Goal: Task Accomplishment & Management: Complete application form

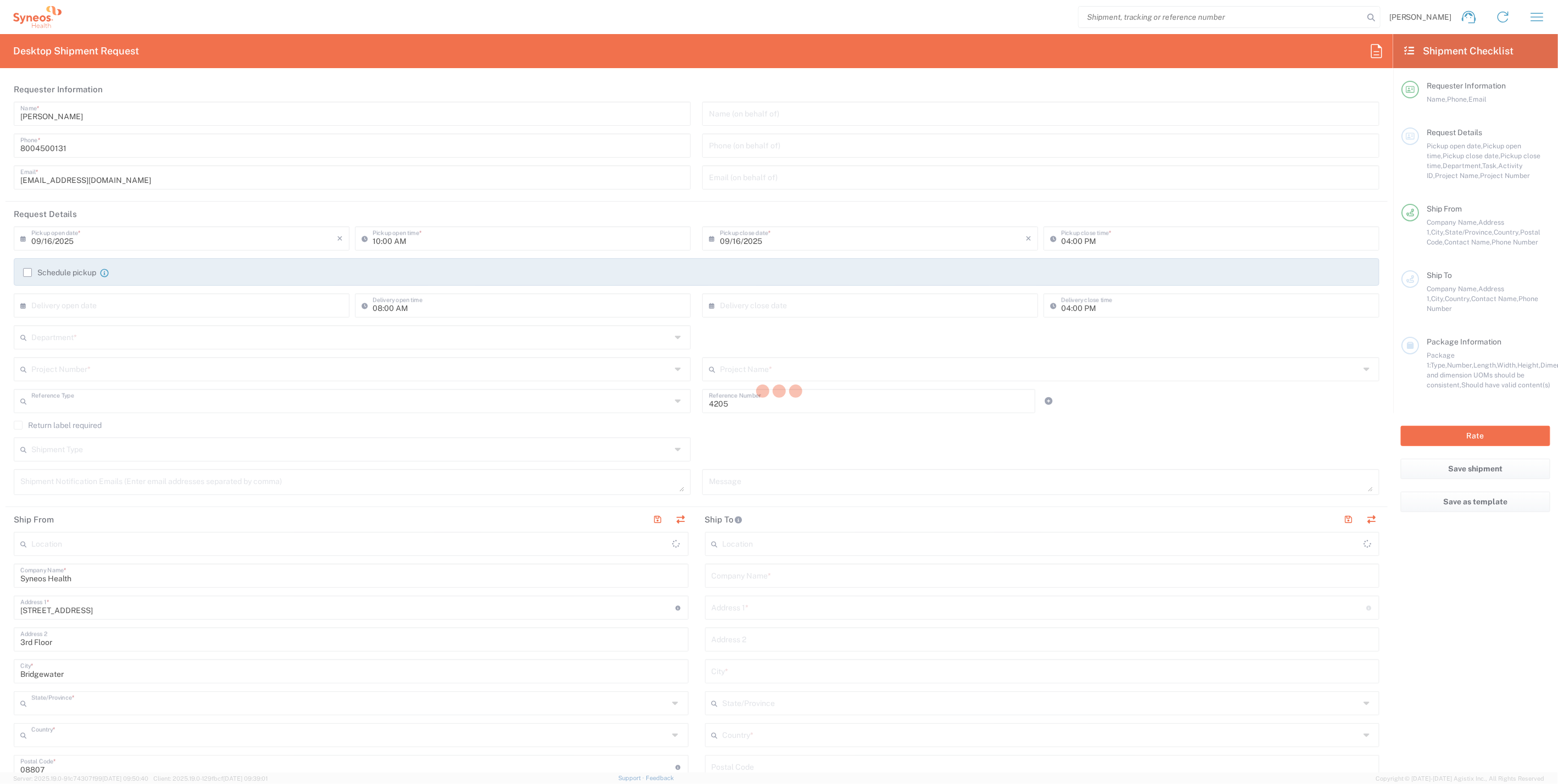
type input "Department"
type input "[US_STATE]"
type input "[GEOGRAPHIC_DATA]"
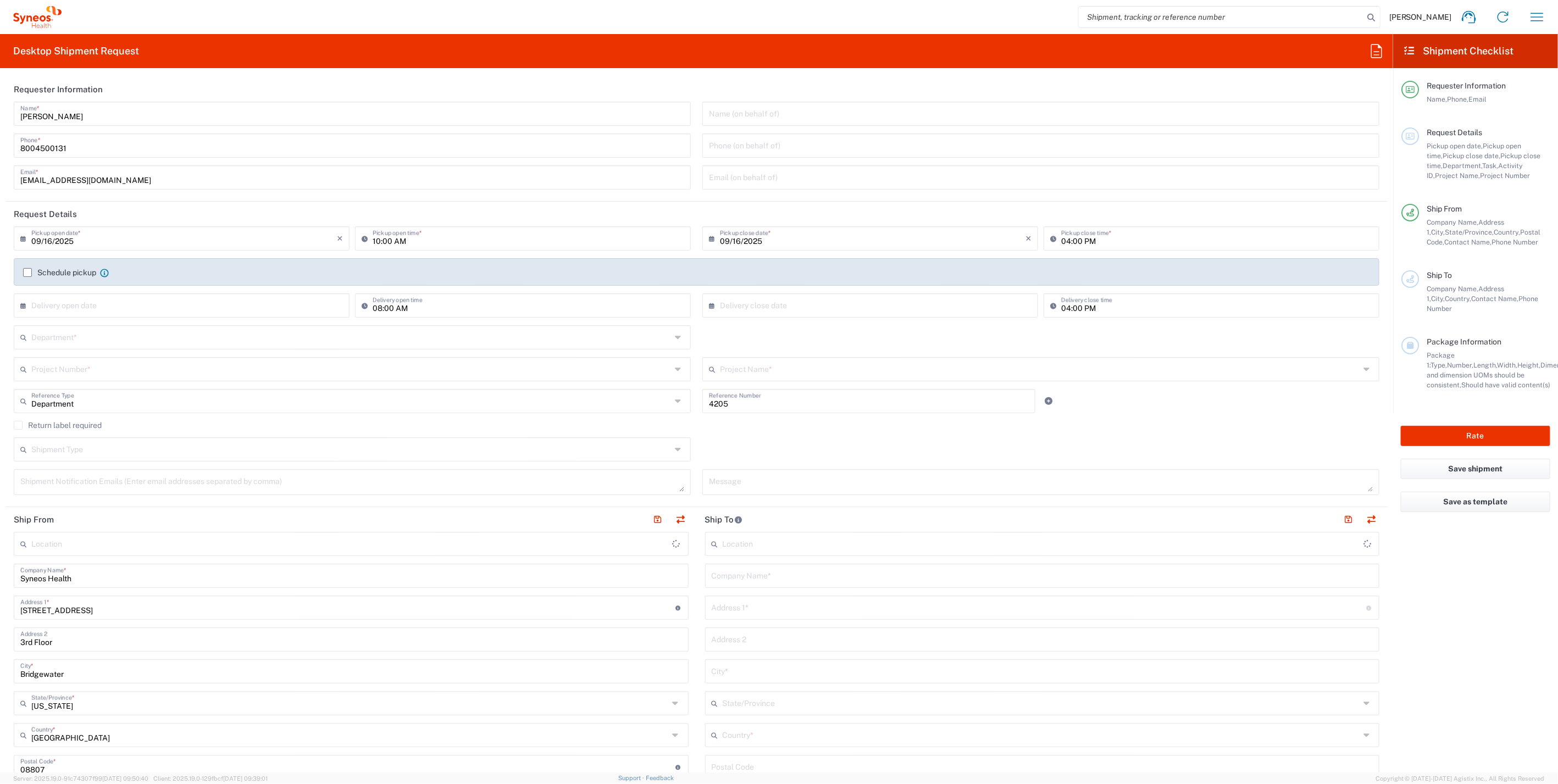
type input "Syneos Health Commercial Servi- [GEOGRAPHIC_DATA] [GEOGRAPHIC_DATA]"
click at [1174, 20] on input "search" at bounding box center [1220, 17] width 284 height 21
paste input "1ZK124829011859050"
type input "1ZK124829011859050"
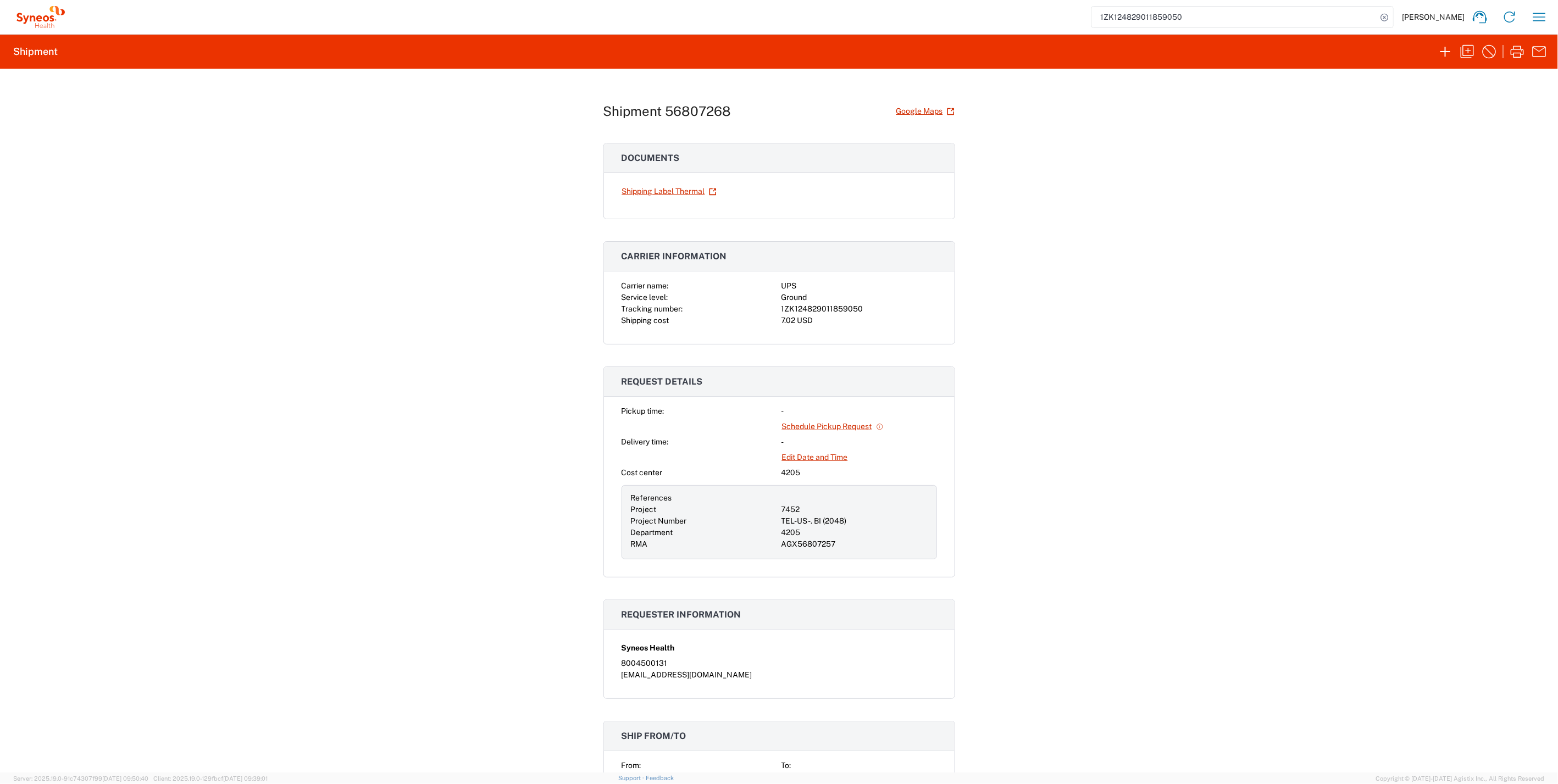
click at [1193, 376] on div "Shipment 56807268 Google Maps Documents Shipping Label Thermal Carrier informat…" at bounding box center [779, 421] width 1558 height 704
click at [1467, 52] on icon "button" at bounding box center [1466, 52] width 17 height 17
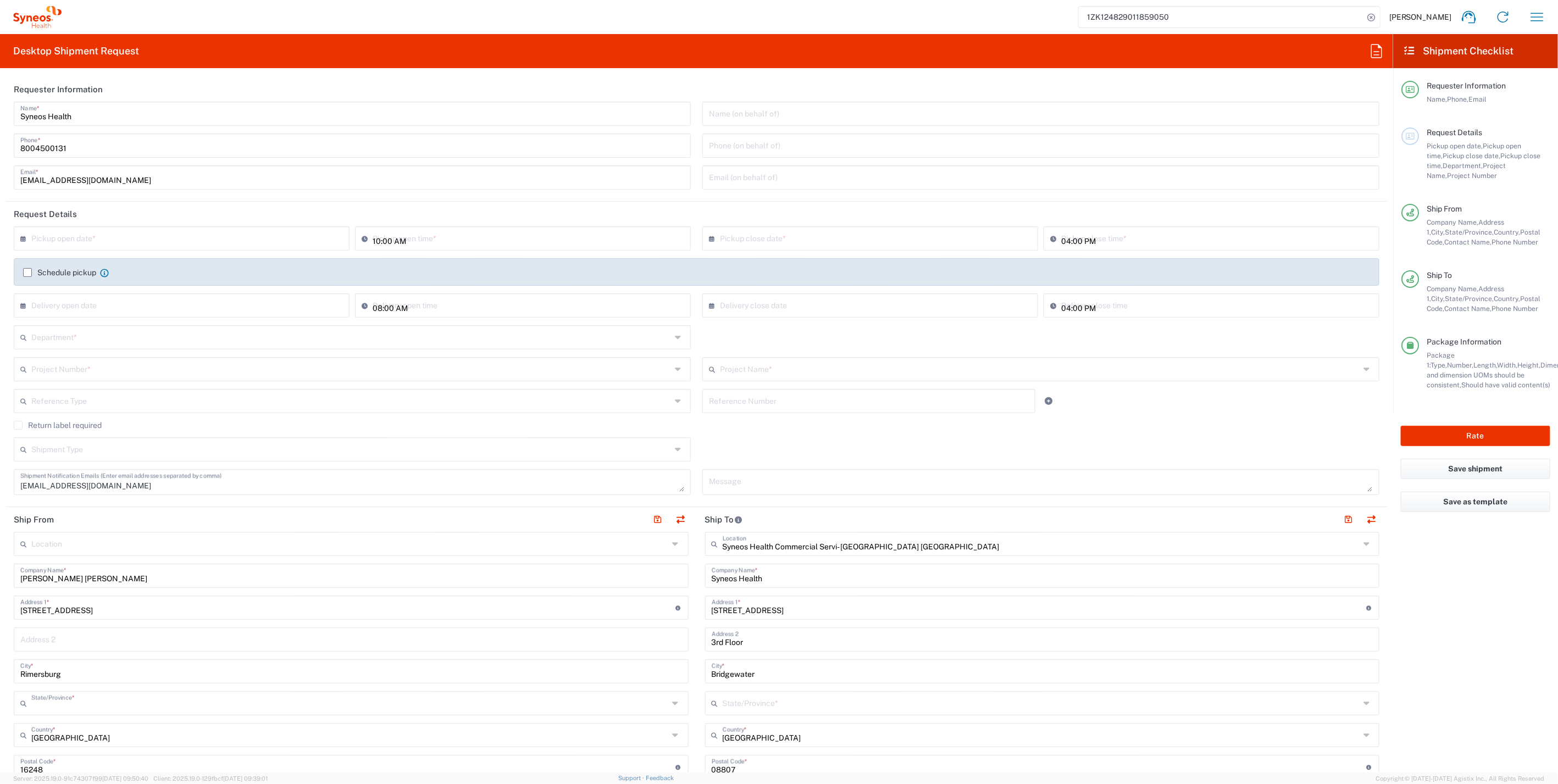
type input "4205"
type input "7452"
type input "[US_STATE]"
type input "Your Packaging"
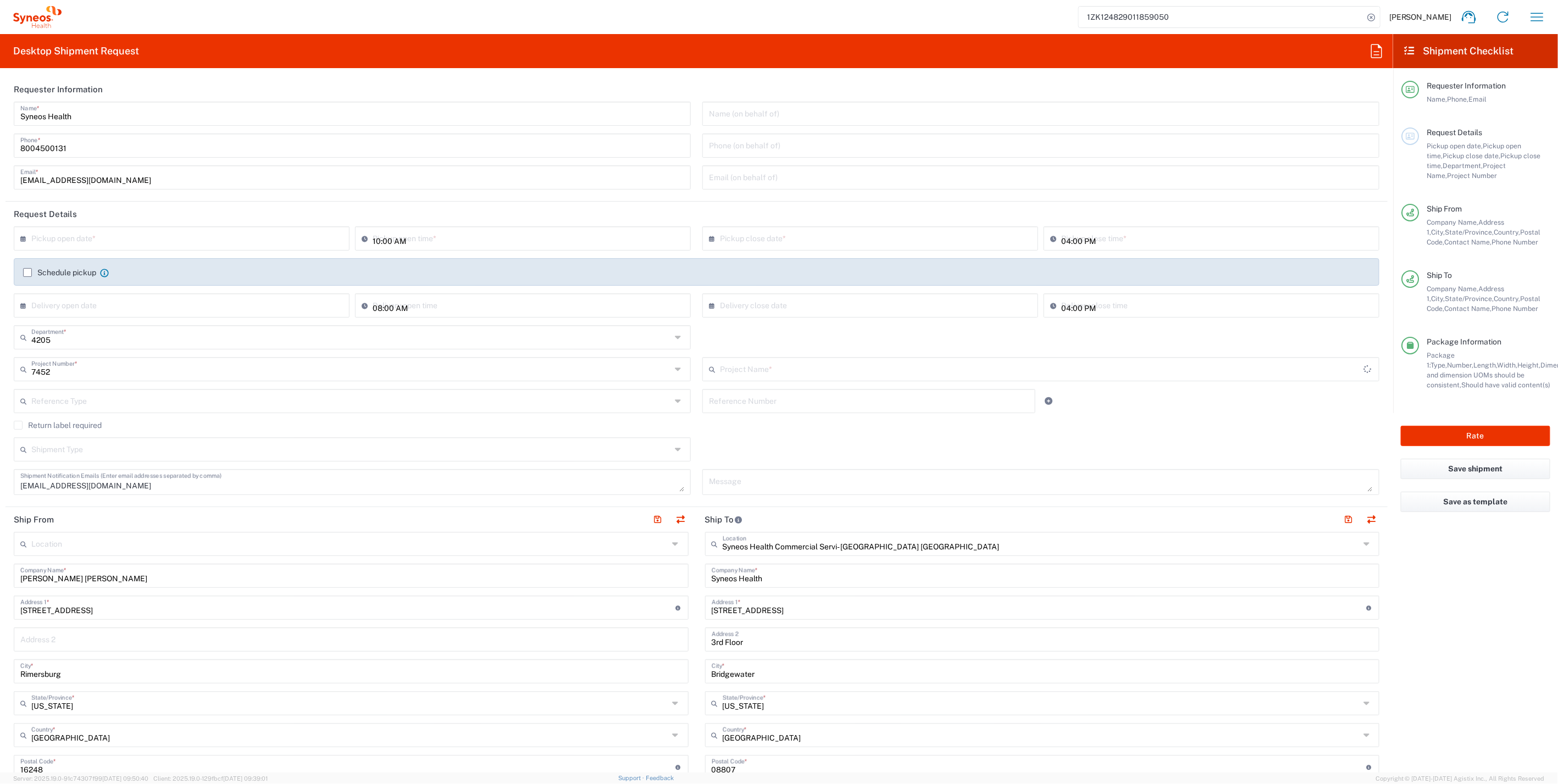
type input "TEL-US - BI (2048)"
click at [1532, 16] on icon "button" at bounding box center [1536, 16] width 12 height 9
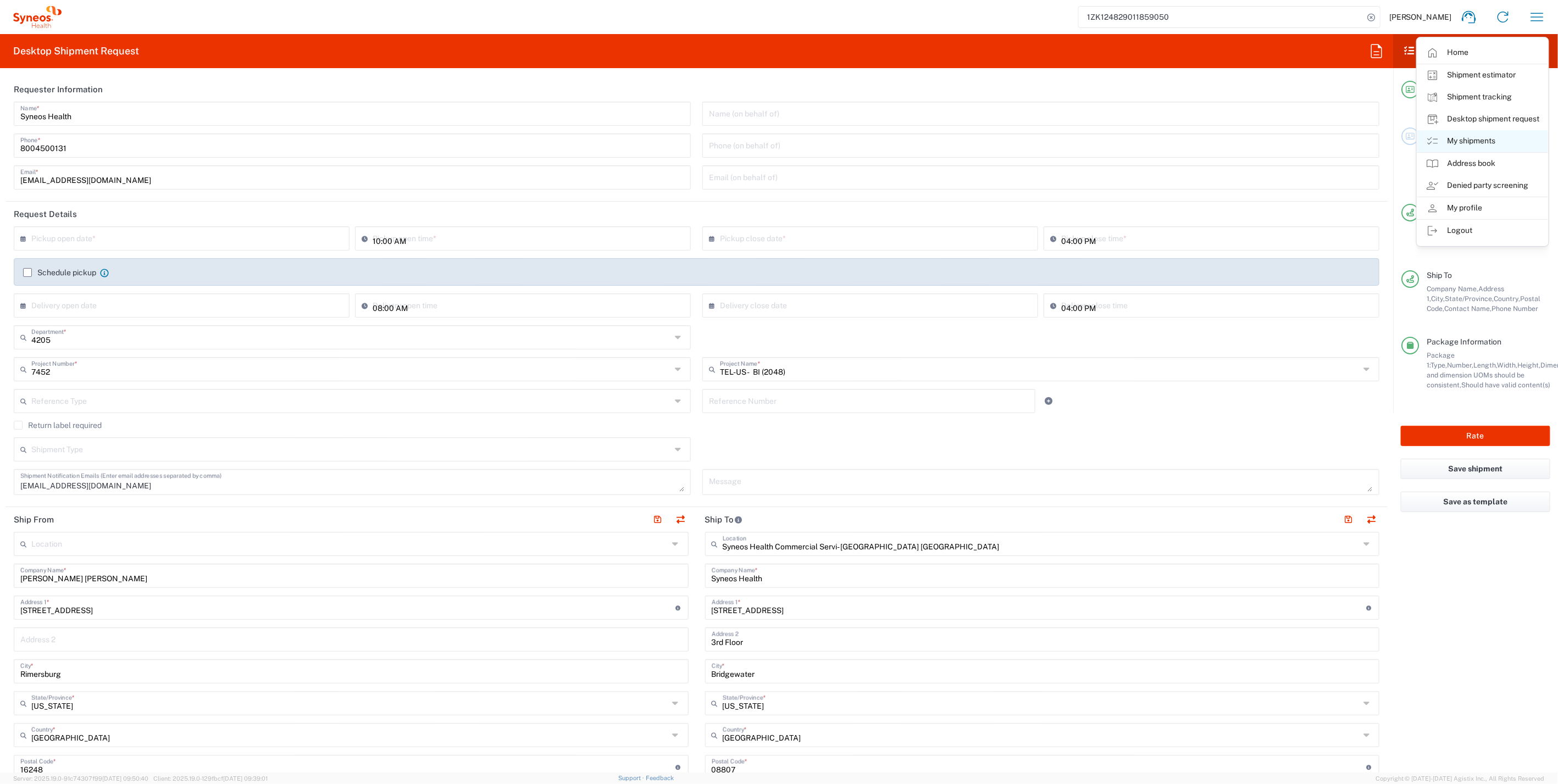
click at [1490, 146] on link "My shipments" at bounding box center [1482, 140] width 131 height 22
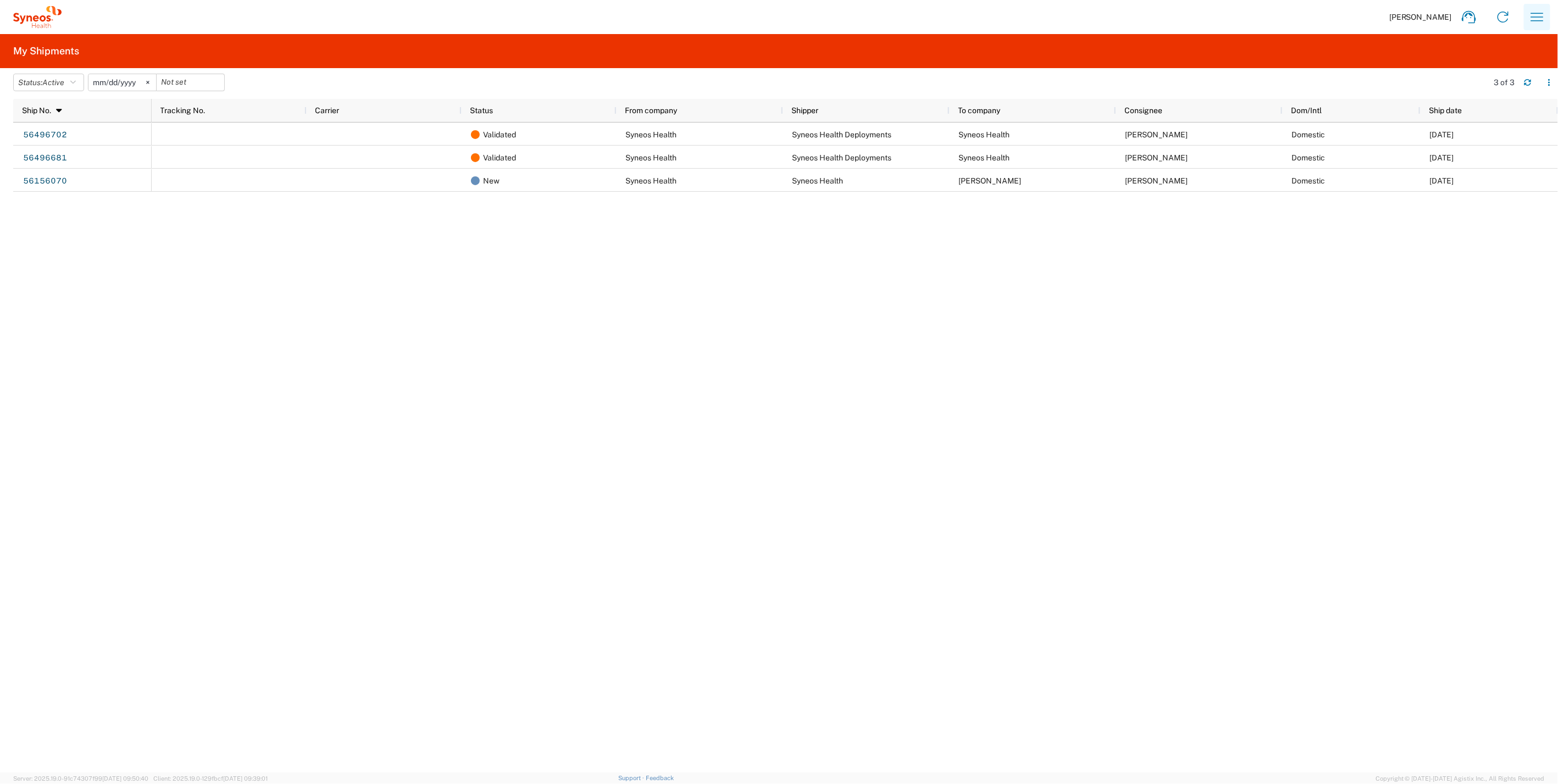
click at [1533, 15] on icon "button" at bounding box center [1537, 17] width 17 height 17
click at [1479, 134] on link "My shipments" at bounding box center [1482, 140] width 131 height 22
click at [1543, 20] on icon "button" at bounding box center [1536, 16] width 12 height 9
click at [758, 331] on div "Validated Syneos Health Syneos Health Deployments Syneos Health [PERSON_NAME] D…" at bounding box center [855, 446] width 1406 height 650
click at [1538, 11] on icon "button" at bounding box center [1537, 17] width 17 height 17
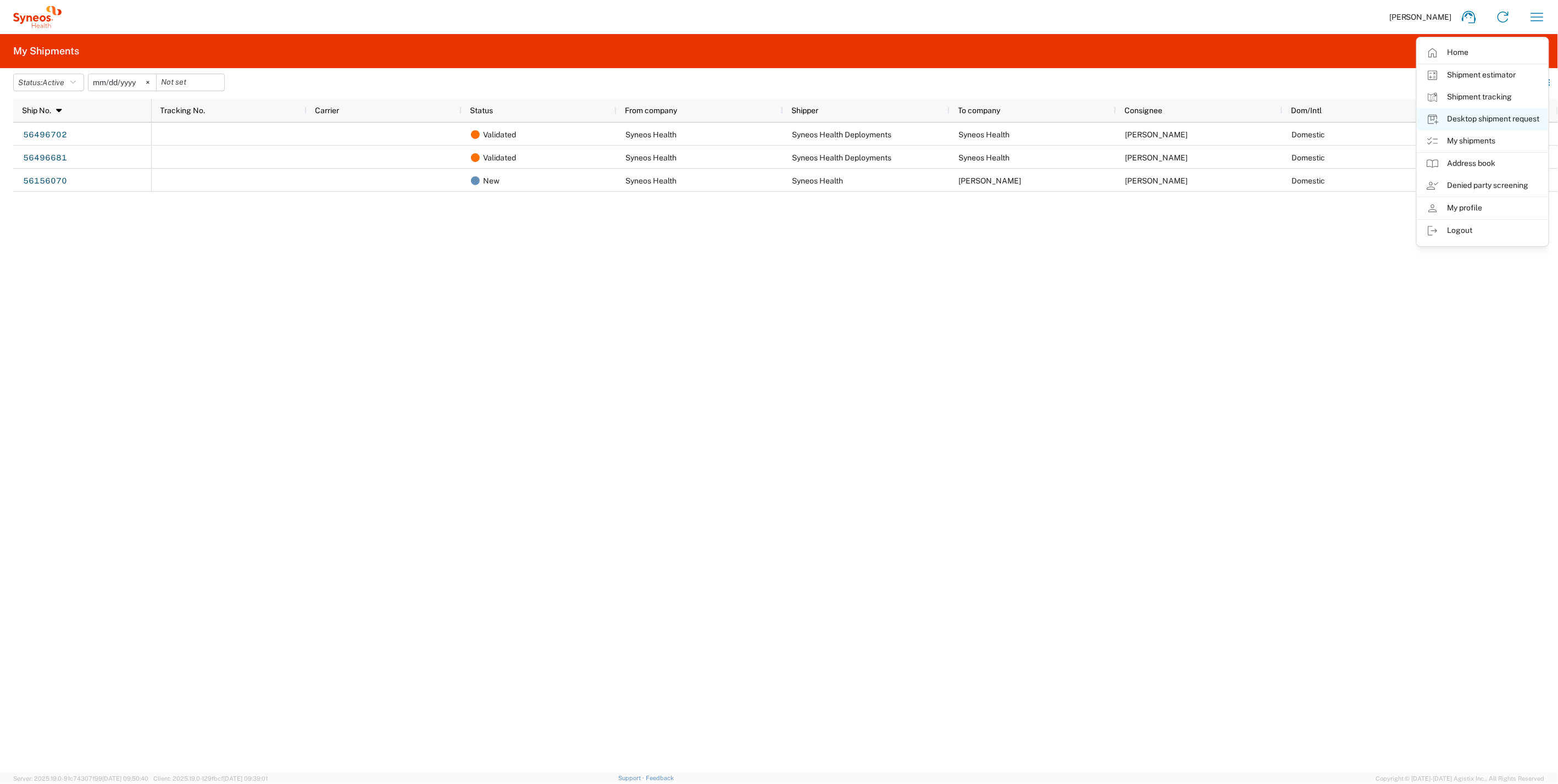
click at [1504, 113] on link "Desktop shipment request" at bounding box center [1482, 118] width 131 height 22
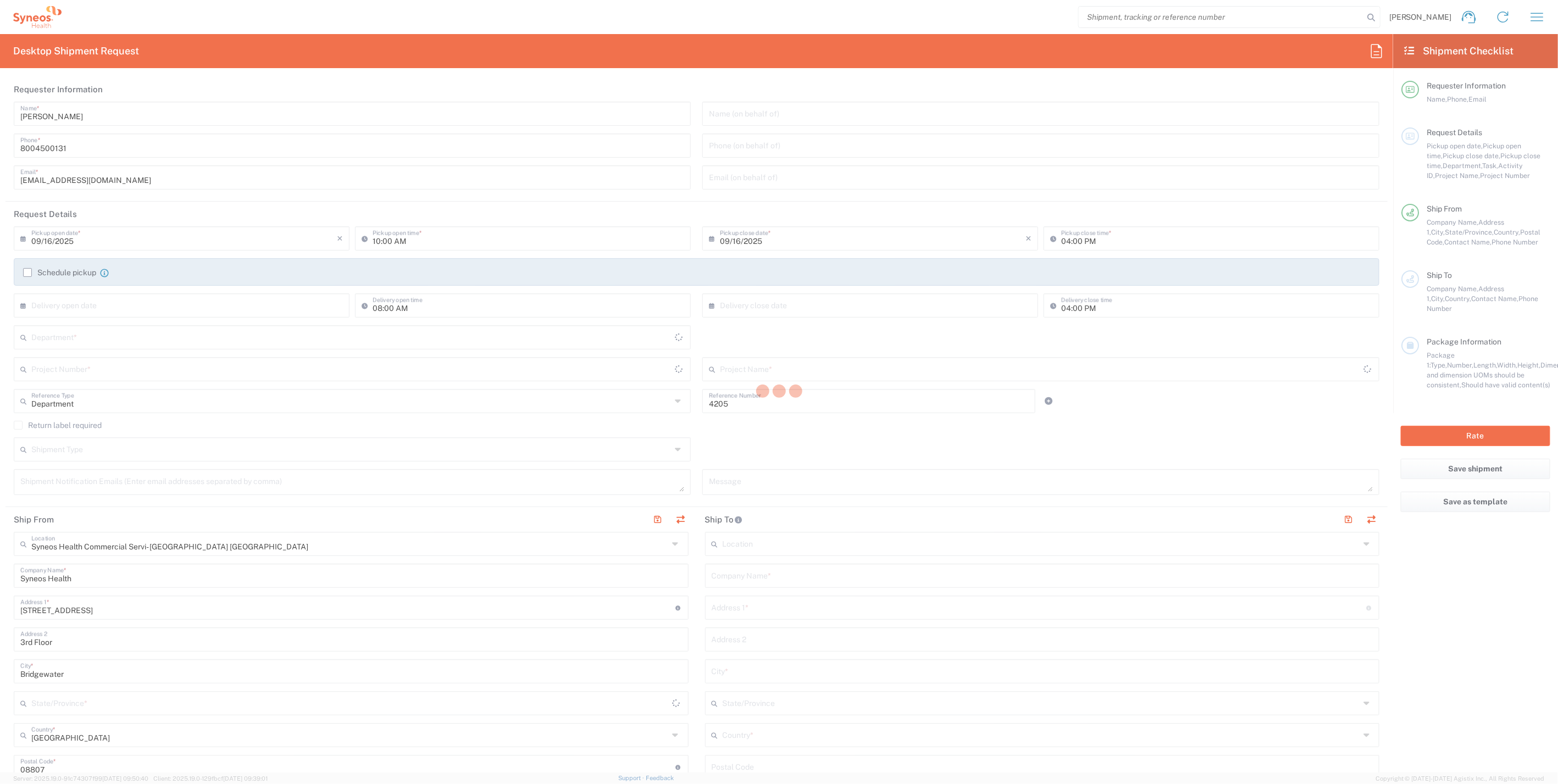
type input "[US_STATE]"
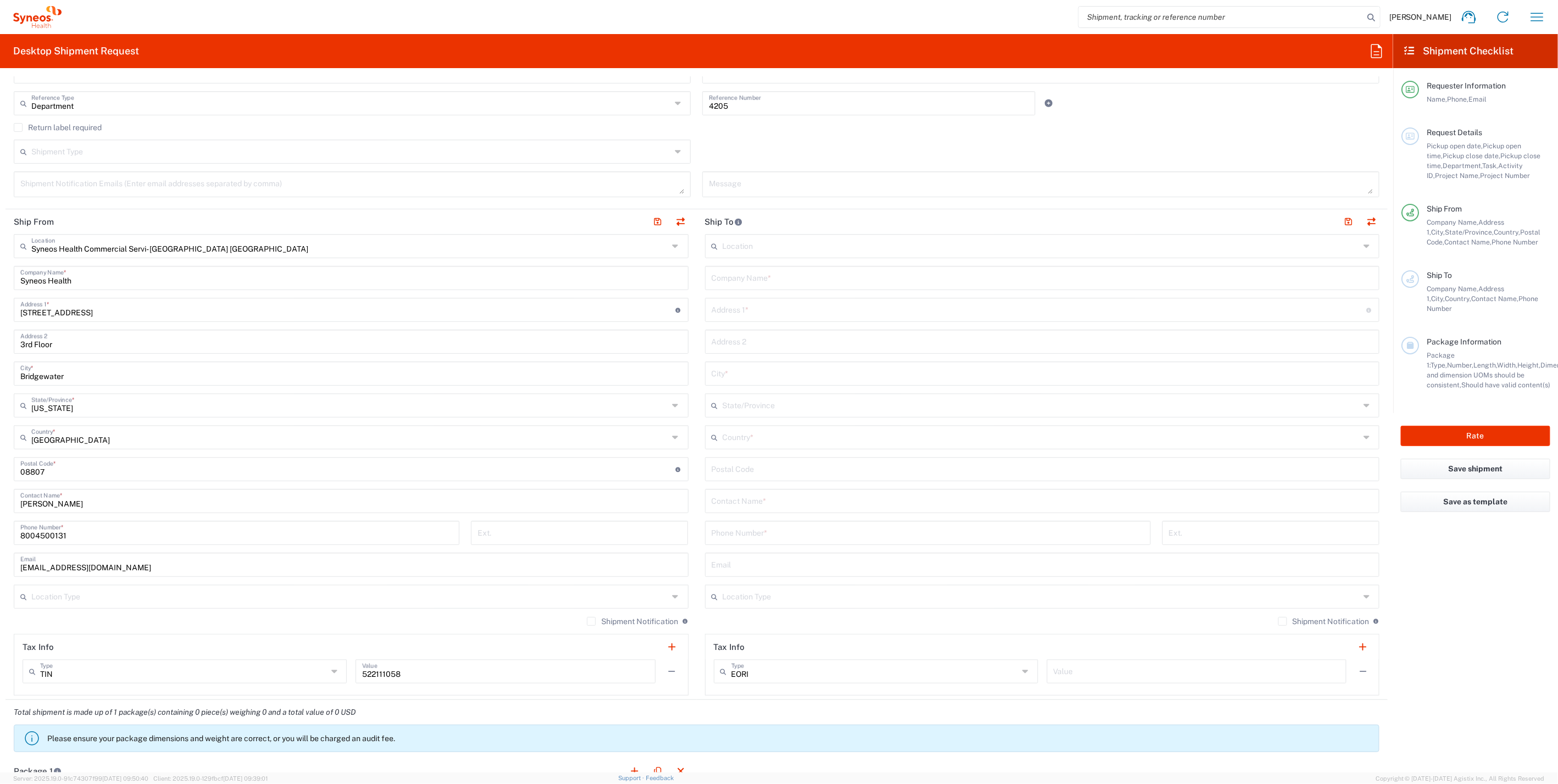
scroll to position [305, 0]
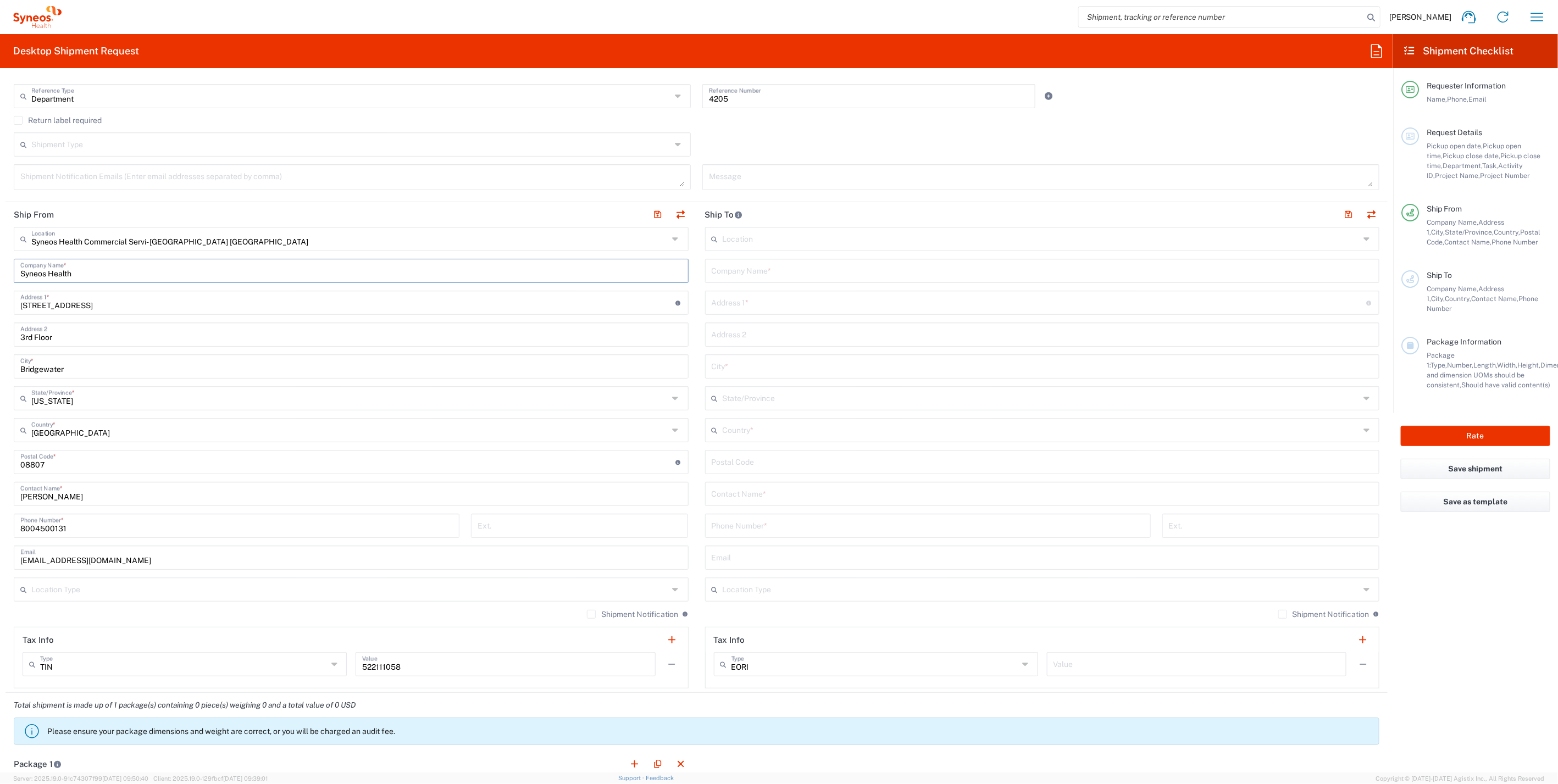
drag, startPoint x: 83, startPoint y: 270, endPoint x: 10, endPoint y: 271, distance: 73.0
click at [10, 271] on main "Syneos Health Commercial Servi- [GEOGRAPHIC_DATA] [GEOGRAPHIC_DATA] Location Sy…" at bounding box center [351, 458] width 691 height 462
drag, startPoint x: 80, startPoint y: 494, endPoint x: -41, endPoint y: 489, distance: 121.1
click at [0, 489] on html "[PERSON_NAME] Home Shipment estimator Shipment tracking Desktop shipment reques…" at bounding box center [779, 392] width 1558 height 784
paste input "Syneos Health"
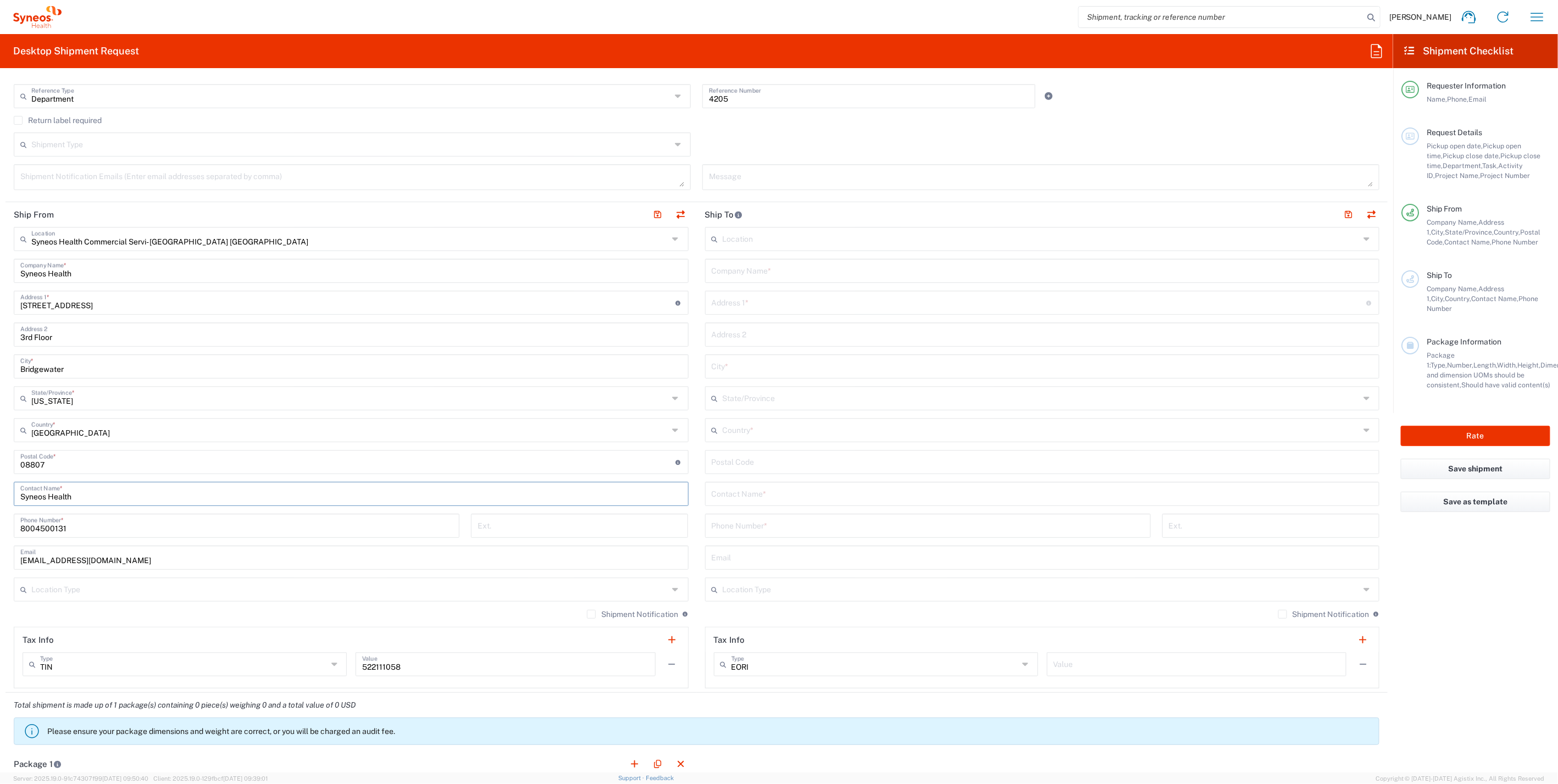
scroll to position [0, 0]
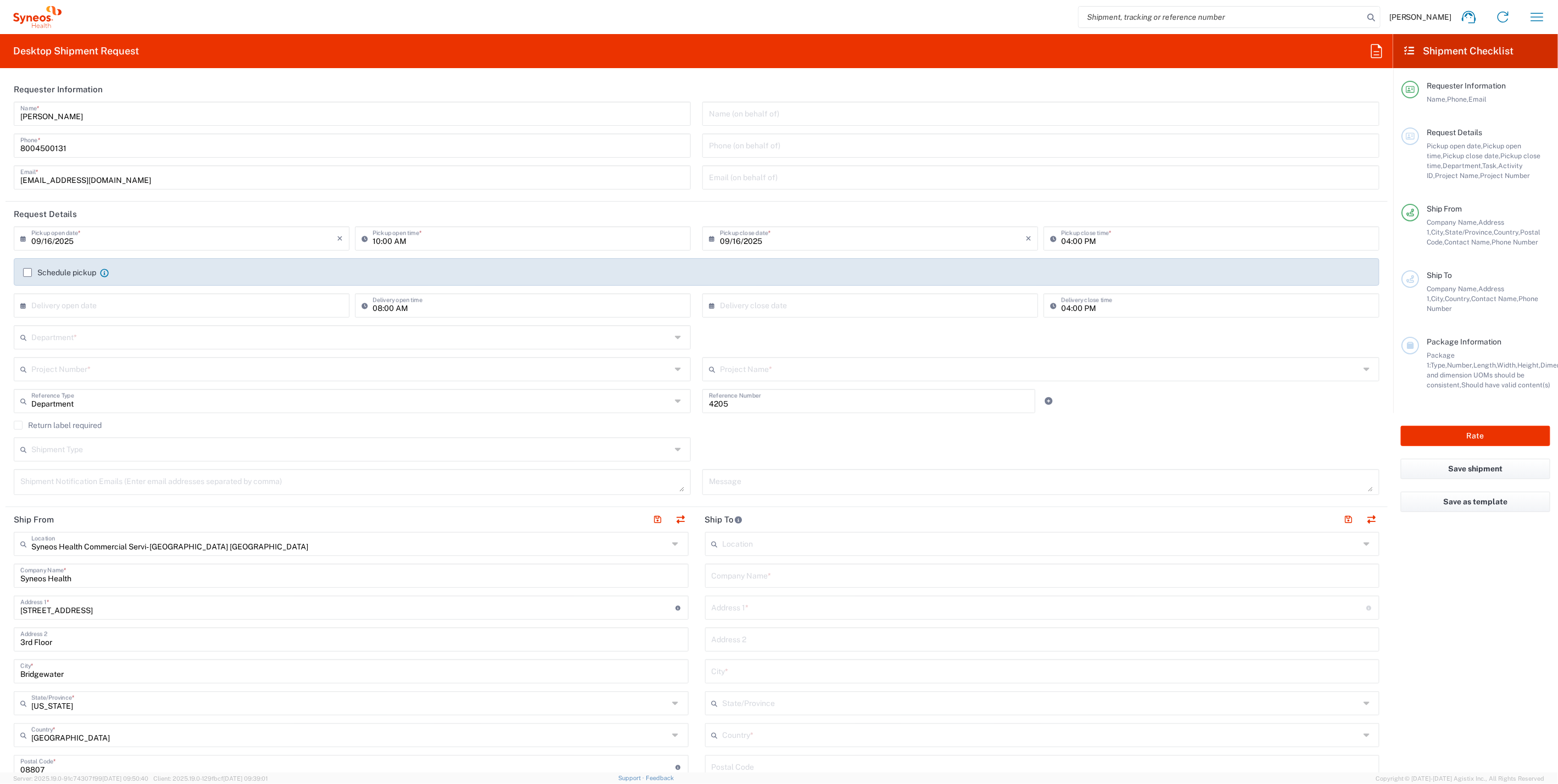
type input "Syneos Health"
drag, startPoint x: 87, startPoint y: 114, endPoint x: -26, endPoint y: 114, distance: 113.0
click at [0, 114] on html "[PERSON_NAME] Home Shipment estimator Shipment tracking Desktop shipment reques…" at bounding box center [779, 392] width 1558 height 784
paste input "Syneos Health"
type input "Syneos Health"
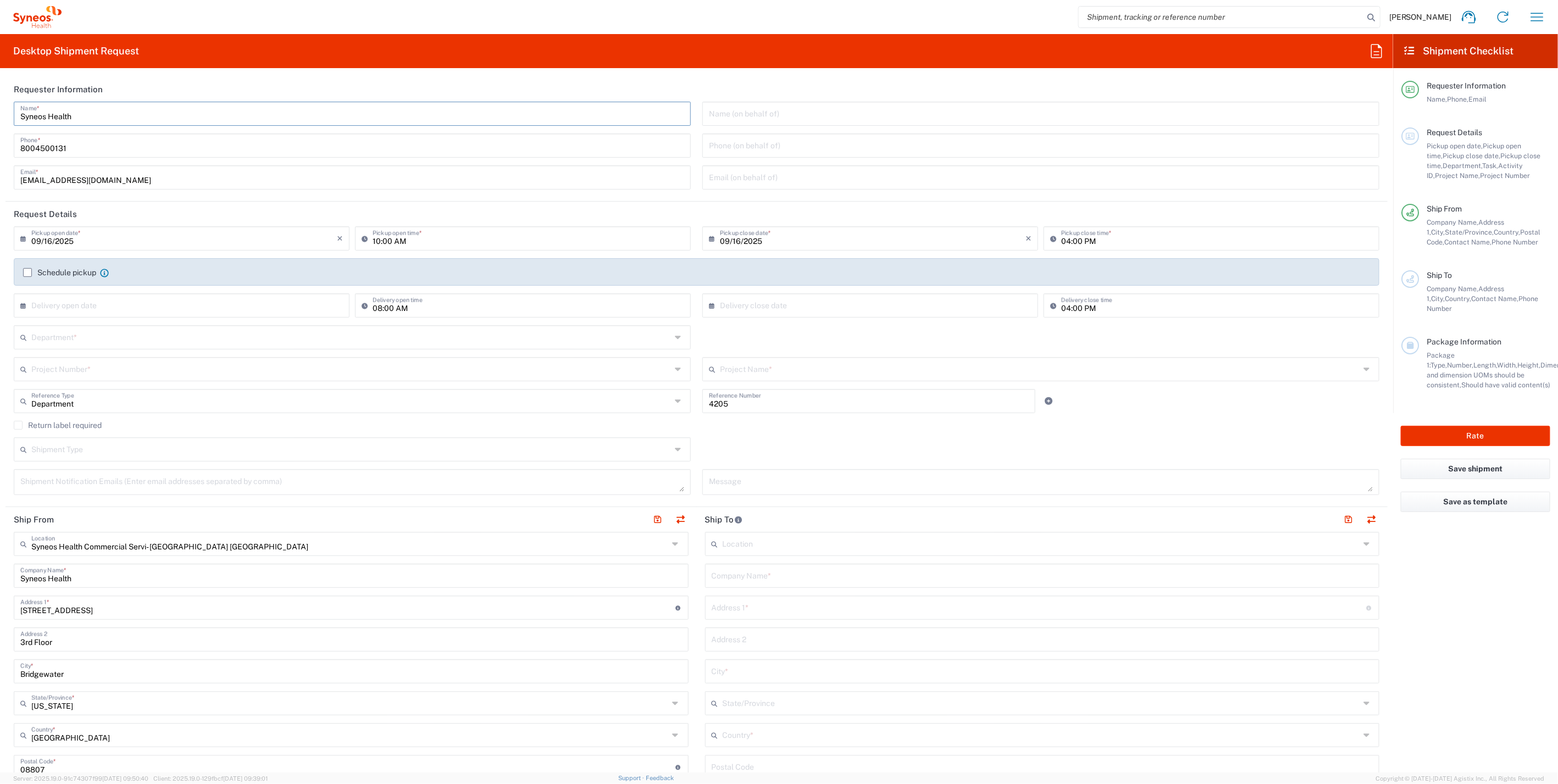
click at [136, 374] on input "text" at bounding box center [351, 368] width 639 height 19
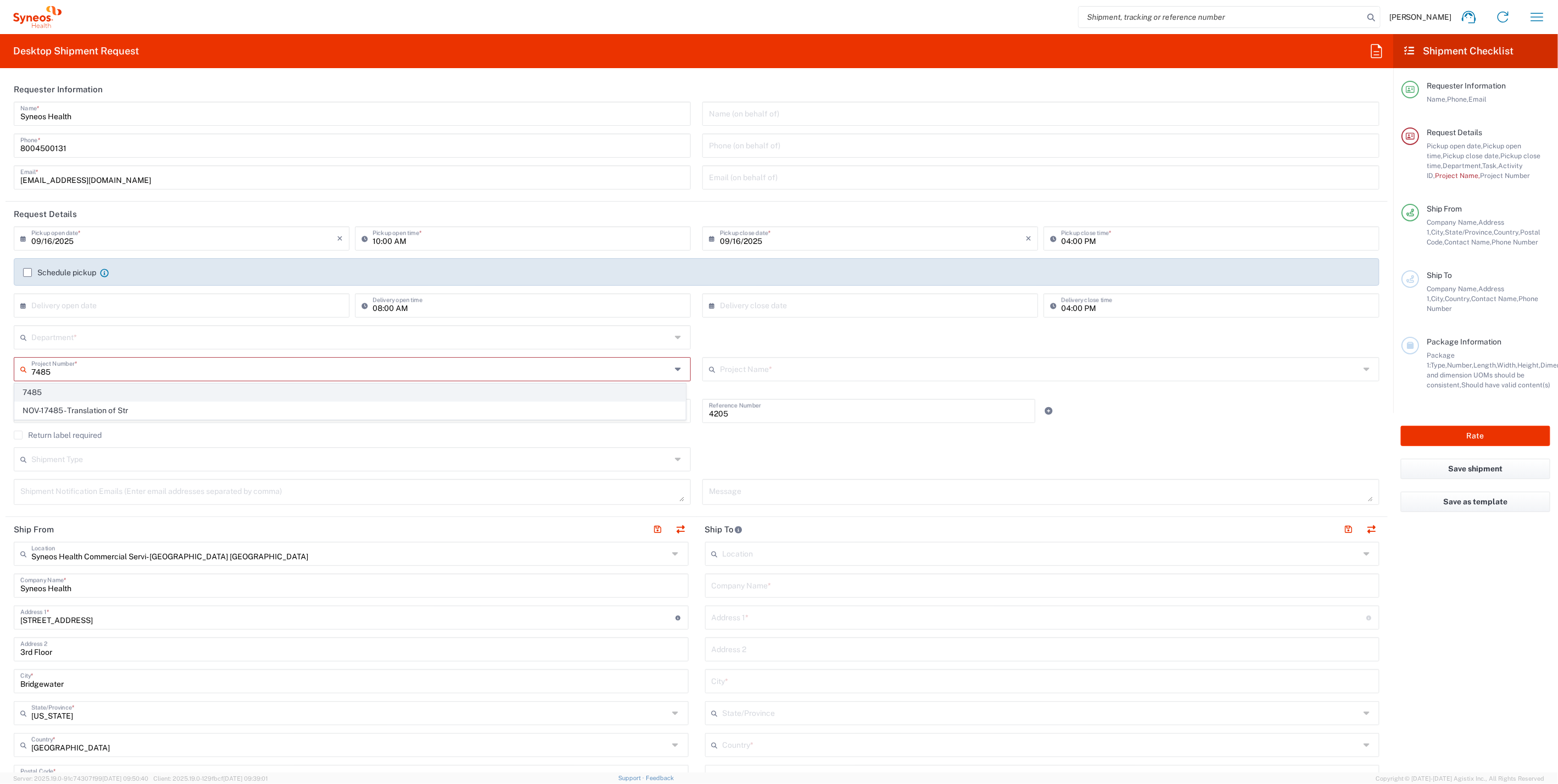
type input "7485"
click at [73, 393] on span "7485" at bounding box center [350, 393] width 671 height 17
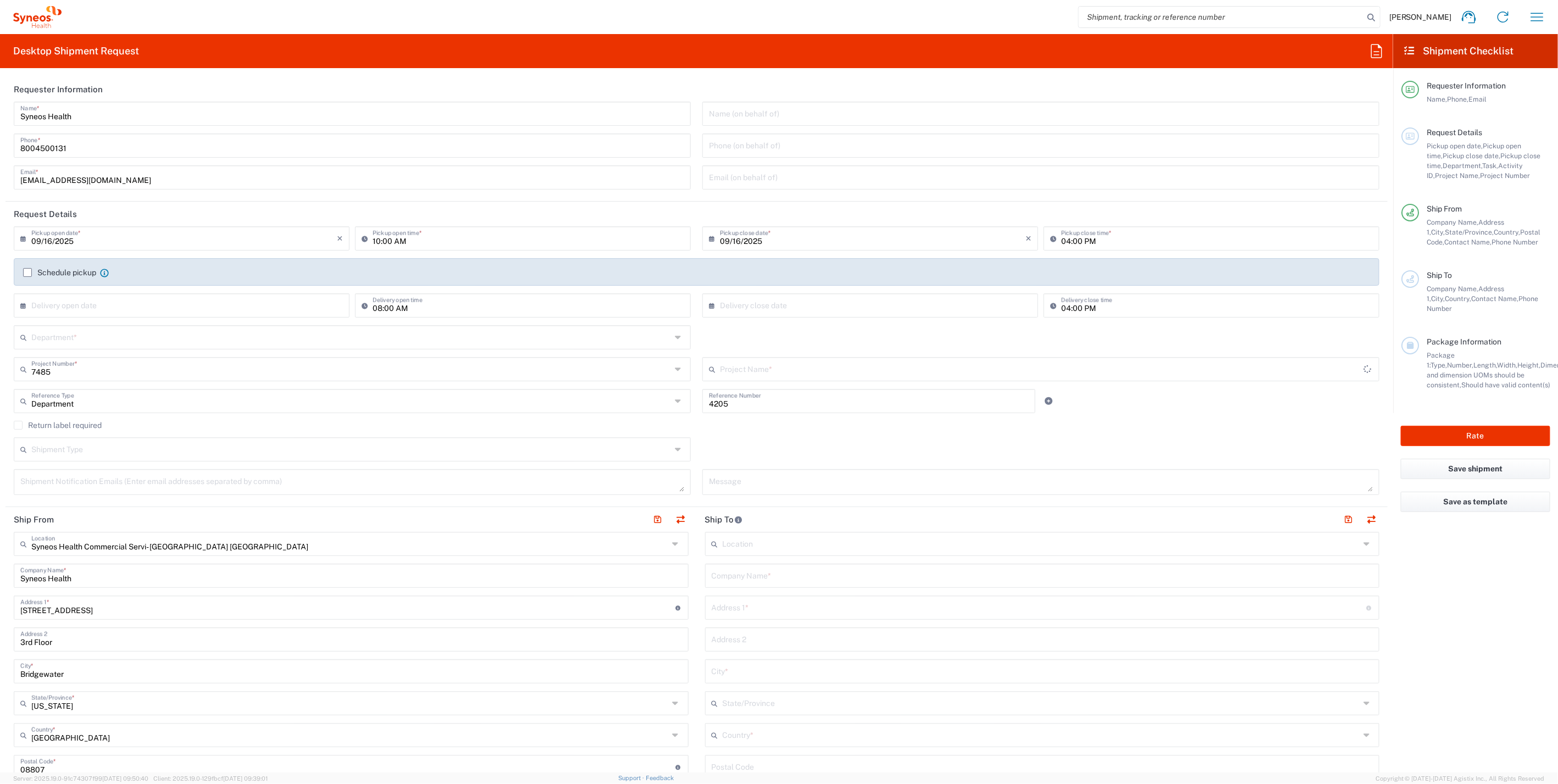
type input "EC-US-Novo Nordisk Tele Tm"
click at [42, 372] on input "text" at bounding box center [351, 368] width 639 height 19
click at [42, 372] on input "text" at bounding box center [353, 368] width 643 height 19
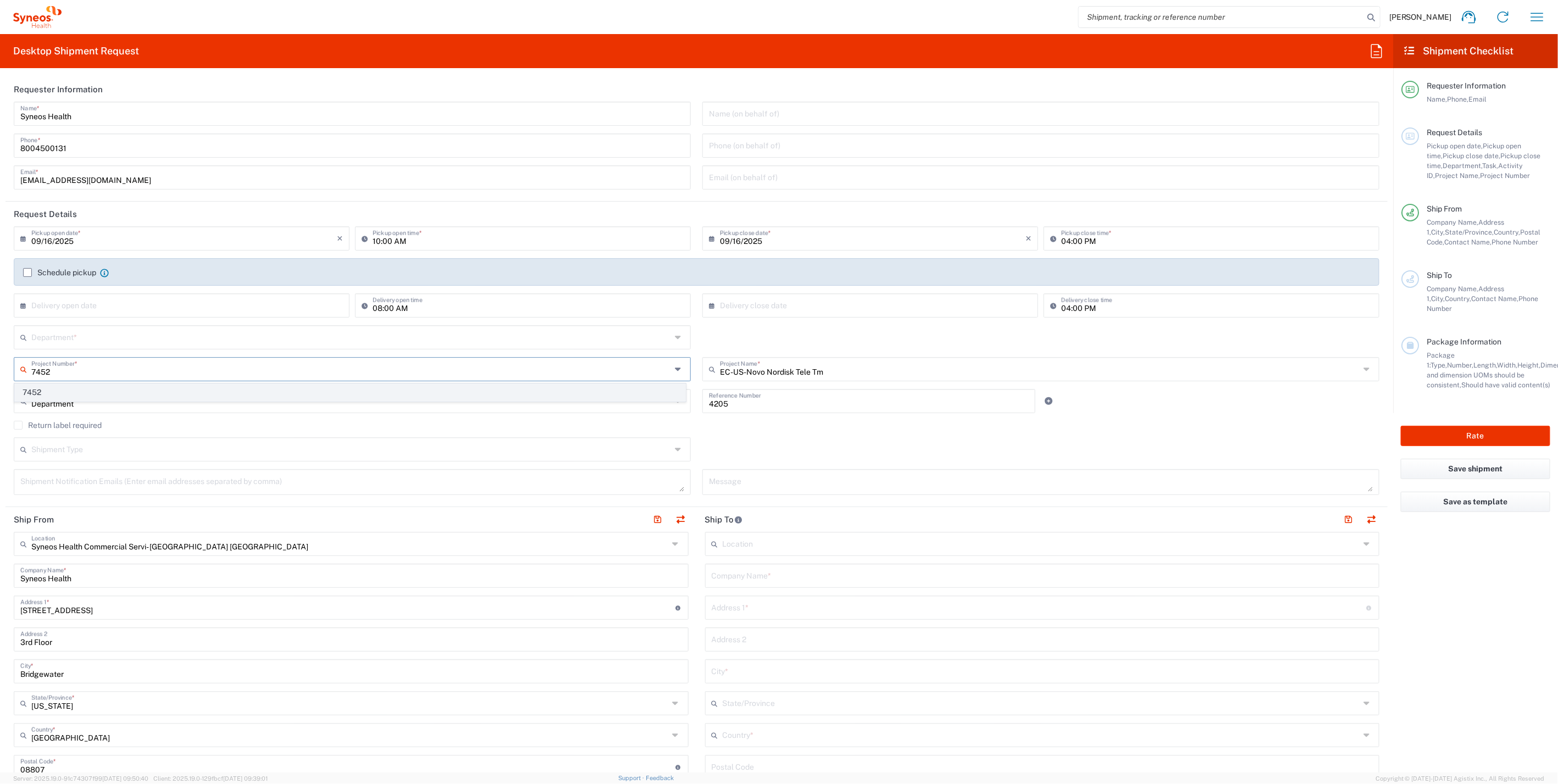
type input "7452"
click at [38, 391] on span "7452" at bounding box center [350, 393] width 671 height 17
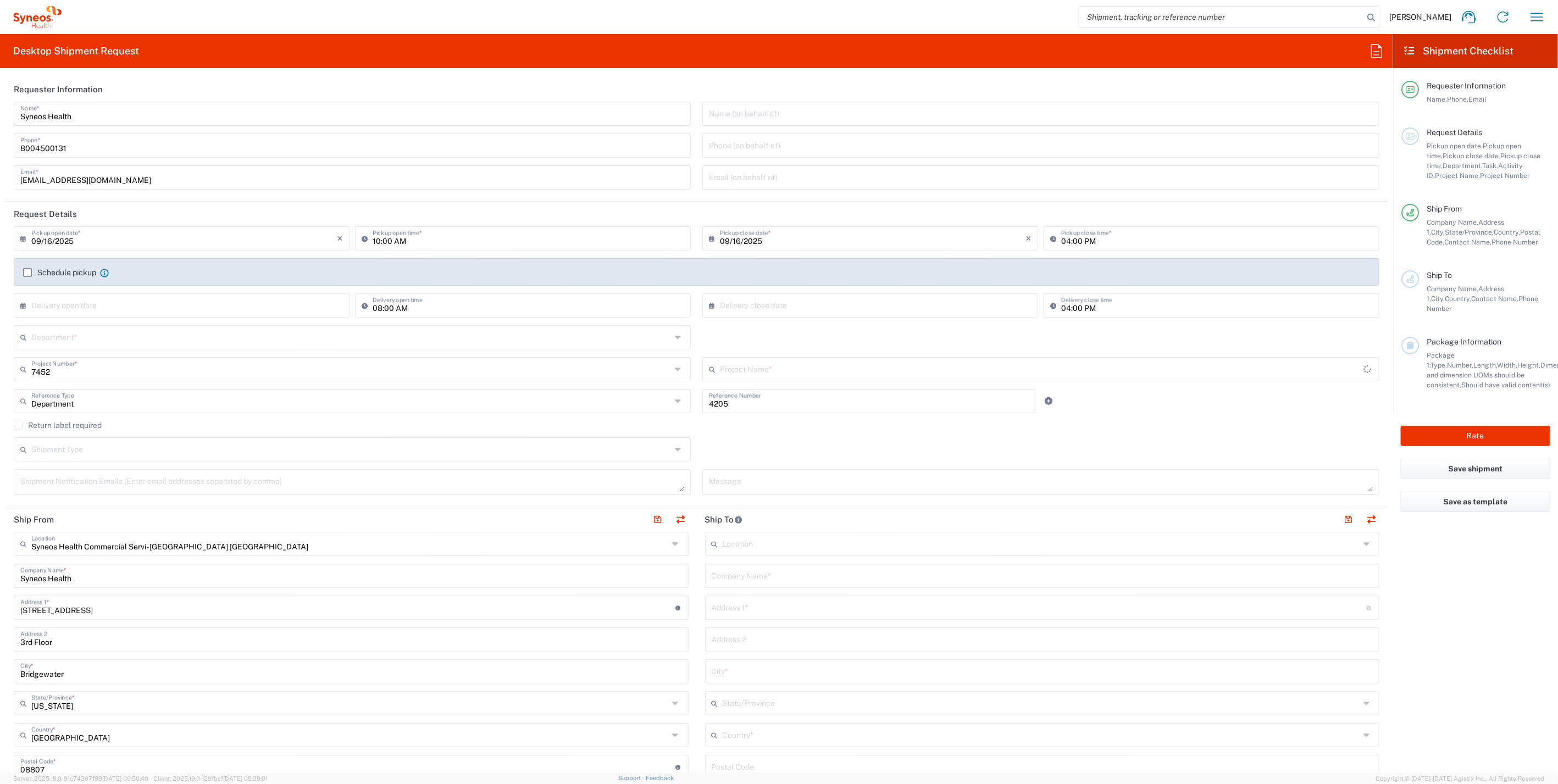
type input "TEL-US - BI (2048)"
click at [23, 425] on label "Return label required" at bounding box center [57, 424] width 88 height 9
click at [18, 425] on input "Return label required" at bounding box center [18, 425] width 0 height 0
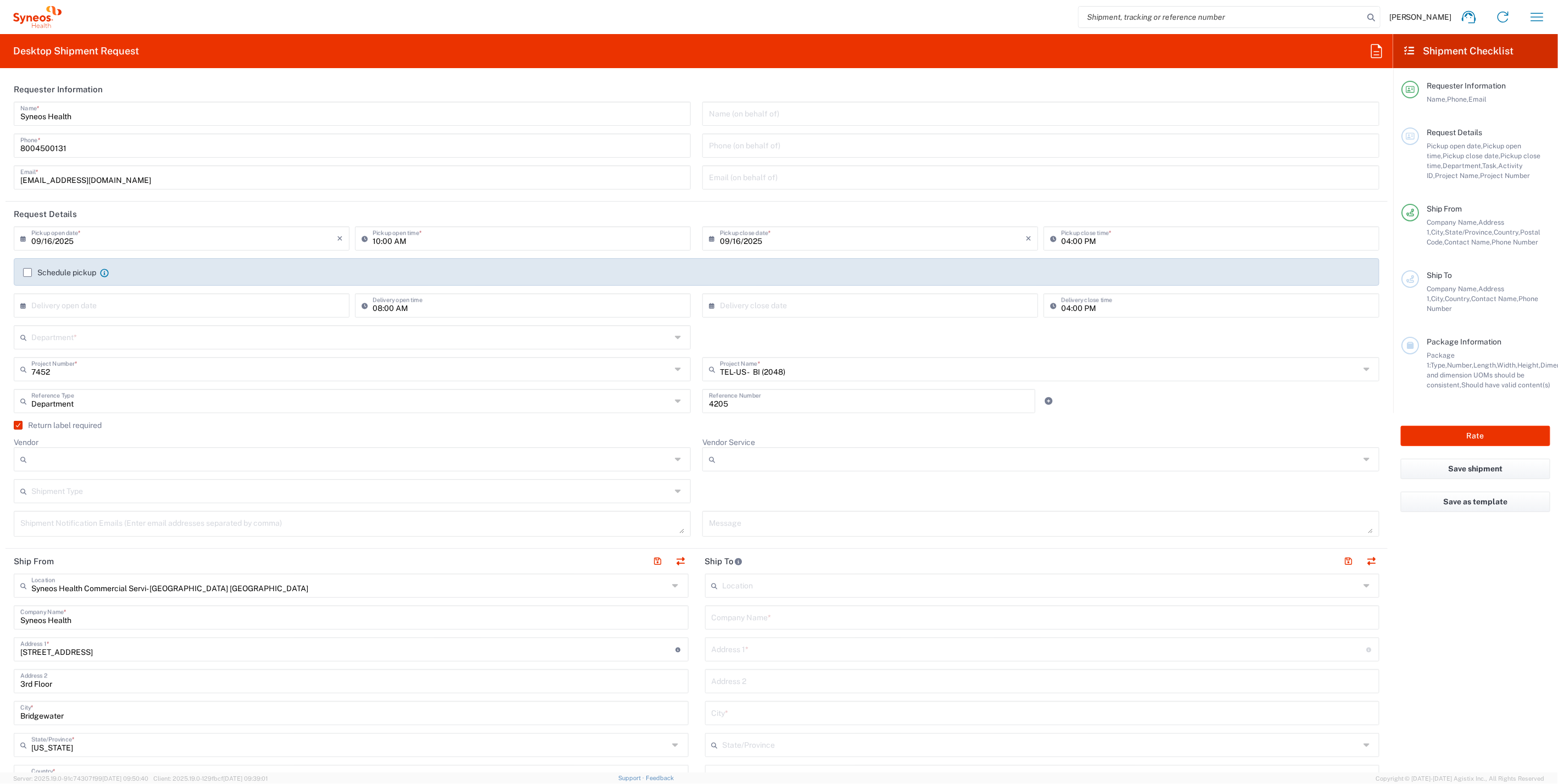
click at [61, 461] on input "Vendor" at bounding box center [351, 459] width 639 height 17
click at [52, 516] on span "UPS" at bounding box center [350, 519] width 671 height 17
type input "UPS"
click at [738, 458] on input "Vendor Service" at bounding box center [1039, 459] width 639 height 17
click at [729, 484] on span "Ground" at bounding box center [1034, 483] width 671 height 17
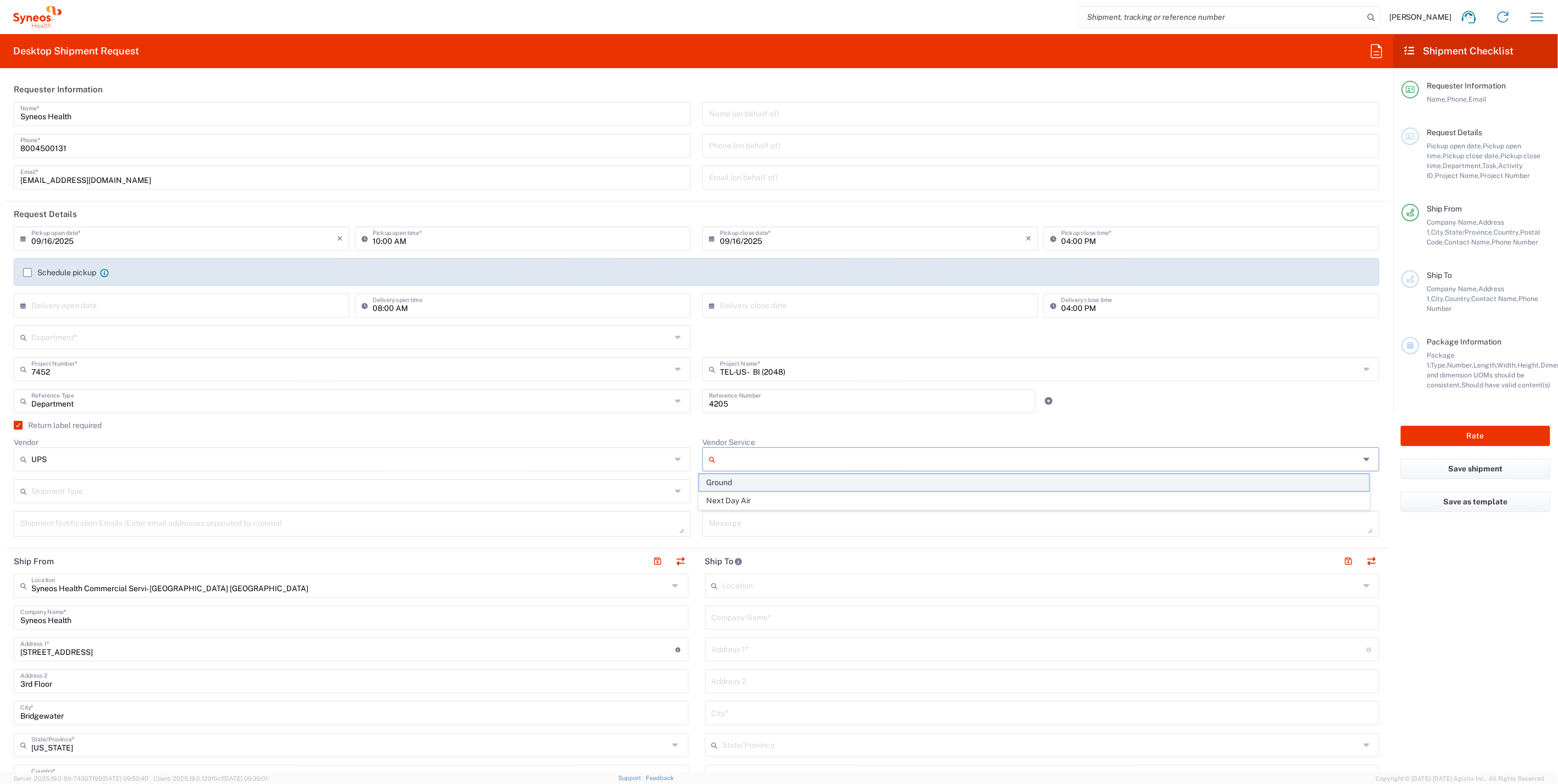
type input "Ground"
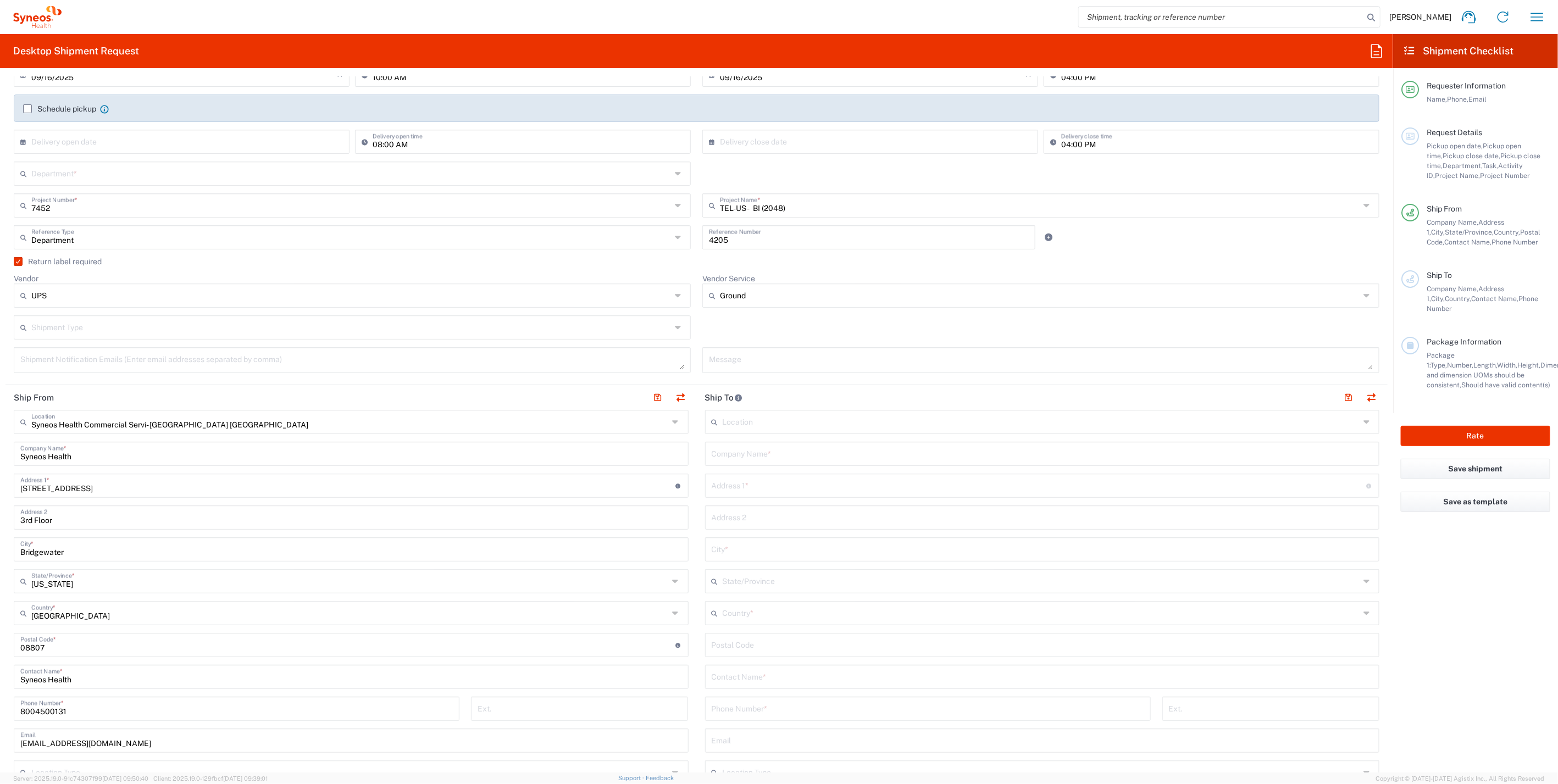
scroll to position [183, 0]
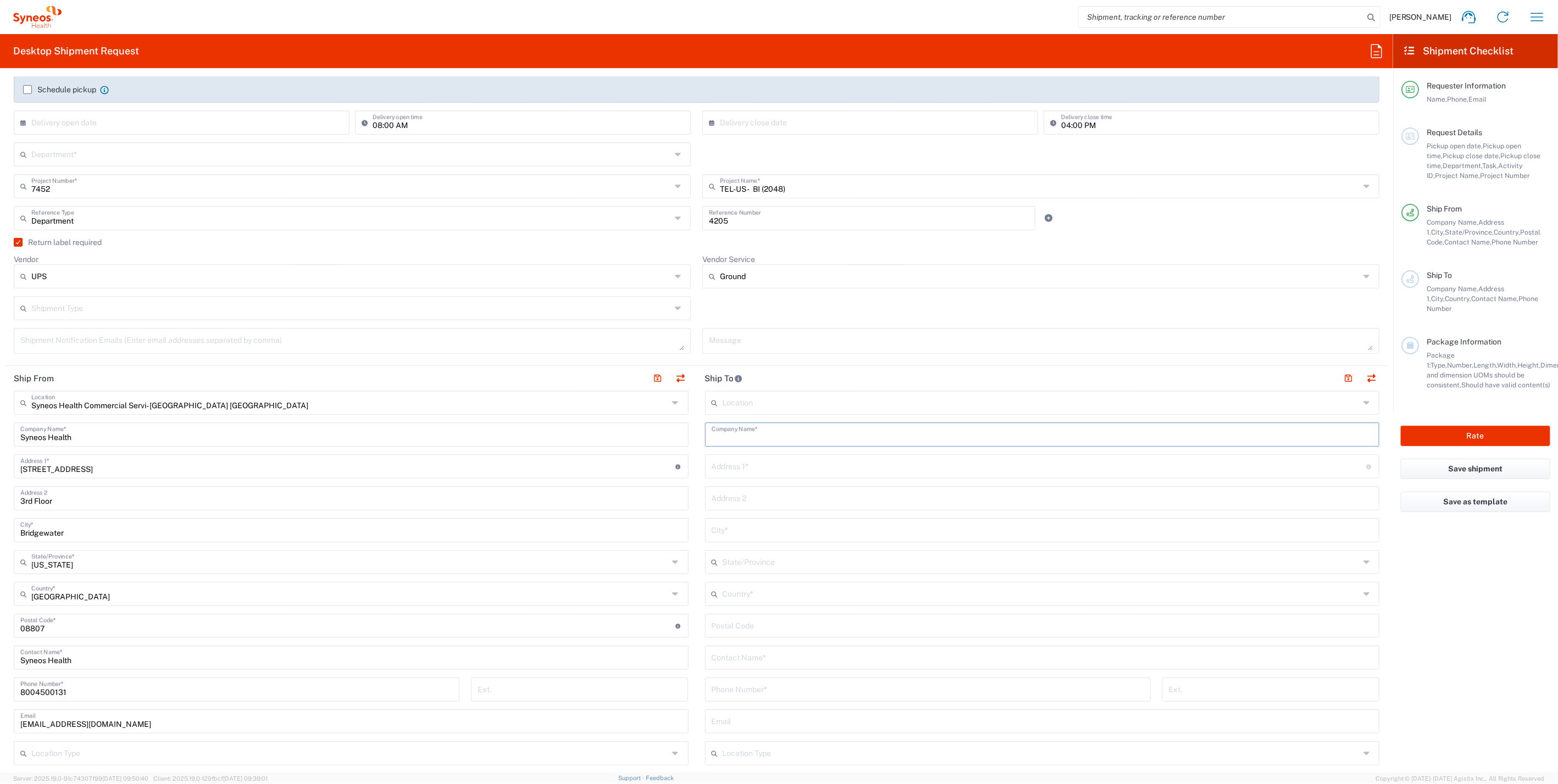
click at [768, 433] on input "text" at bounding box center [1042, 434] width 661 height 19
paste input "[PERSON_NAME] [PERSON_NAME]"
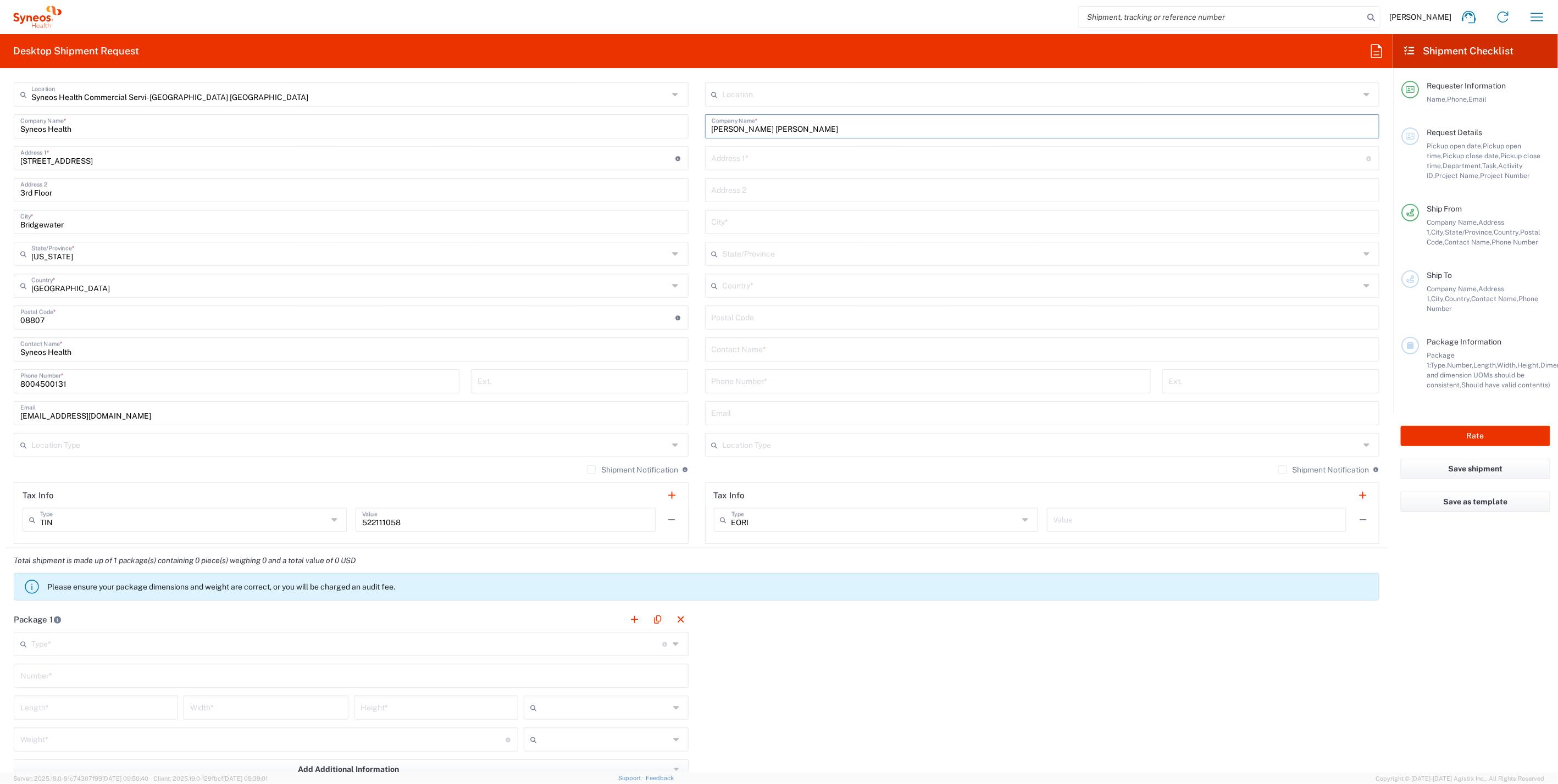
scroll to position [549, 0]
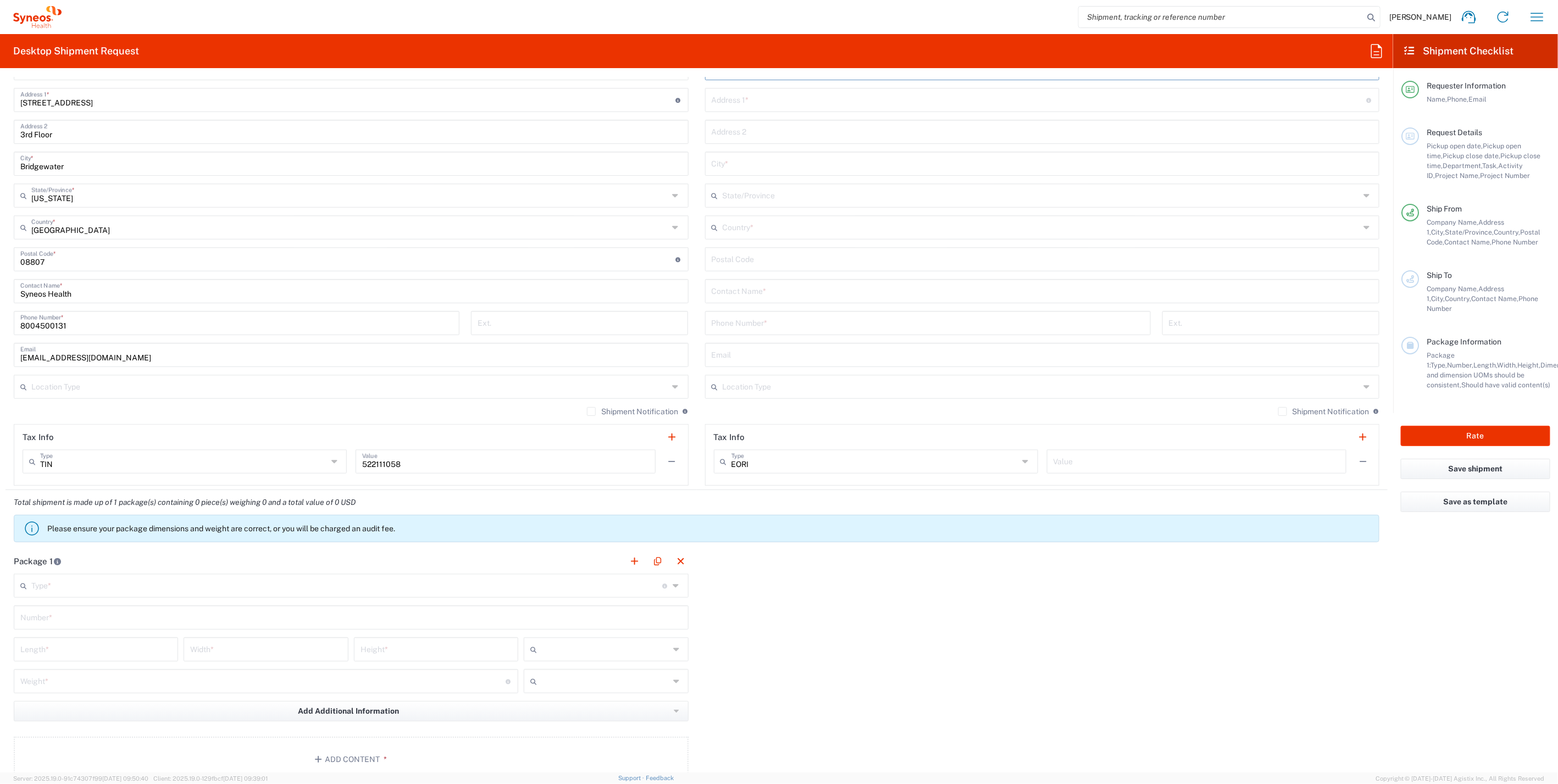
type input "[PERSON_NAME] [PERSON_NAME]"
click at [766, 289] on input "text" at bounding box center [1042, 290] width 661 height 19
paste input "[PERSON_NAME] [PERSON_NAME]"
type input "[PERSON_NAME] [PERSON_NAME]"
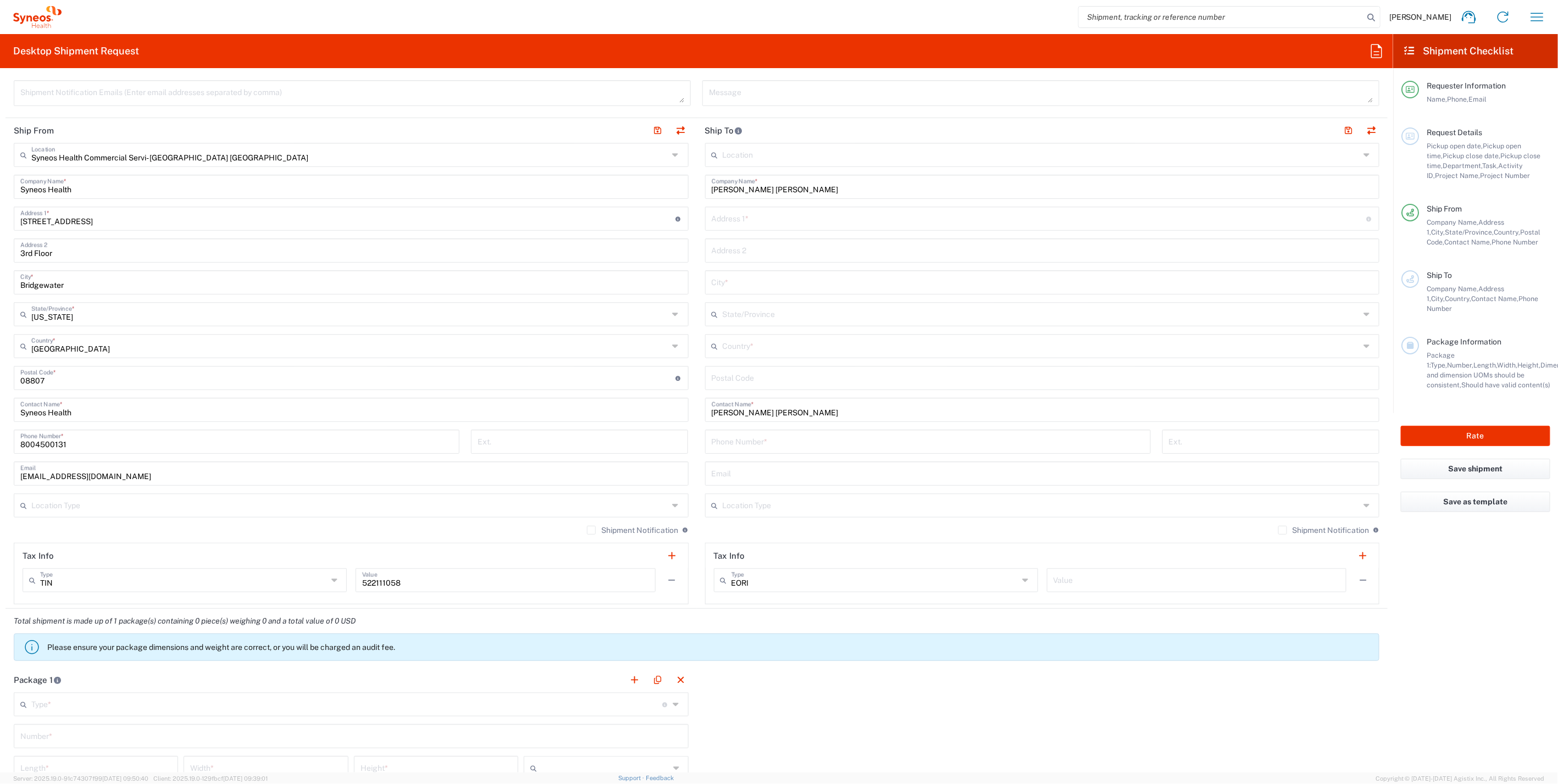
scroll to position [426, 0]
click at [756, 223] on input "text" at bounding box center [1039, 221] width 654 height 19
paste input "PO Box 5"
type input "PO Box 5"
click at [754, 351] on input "text" at bounding box center [1041, 349] width 637 height 19
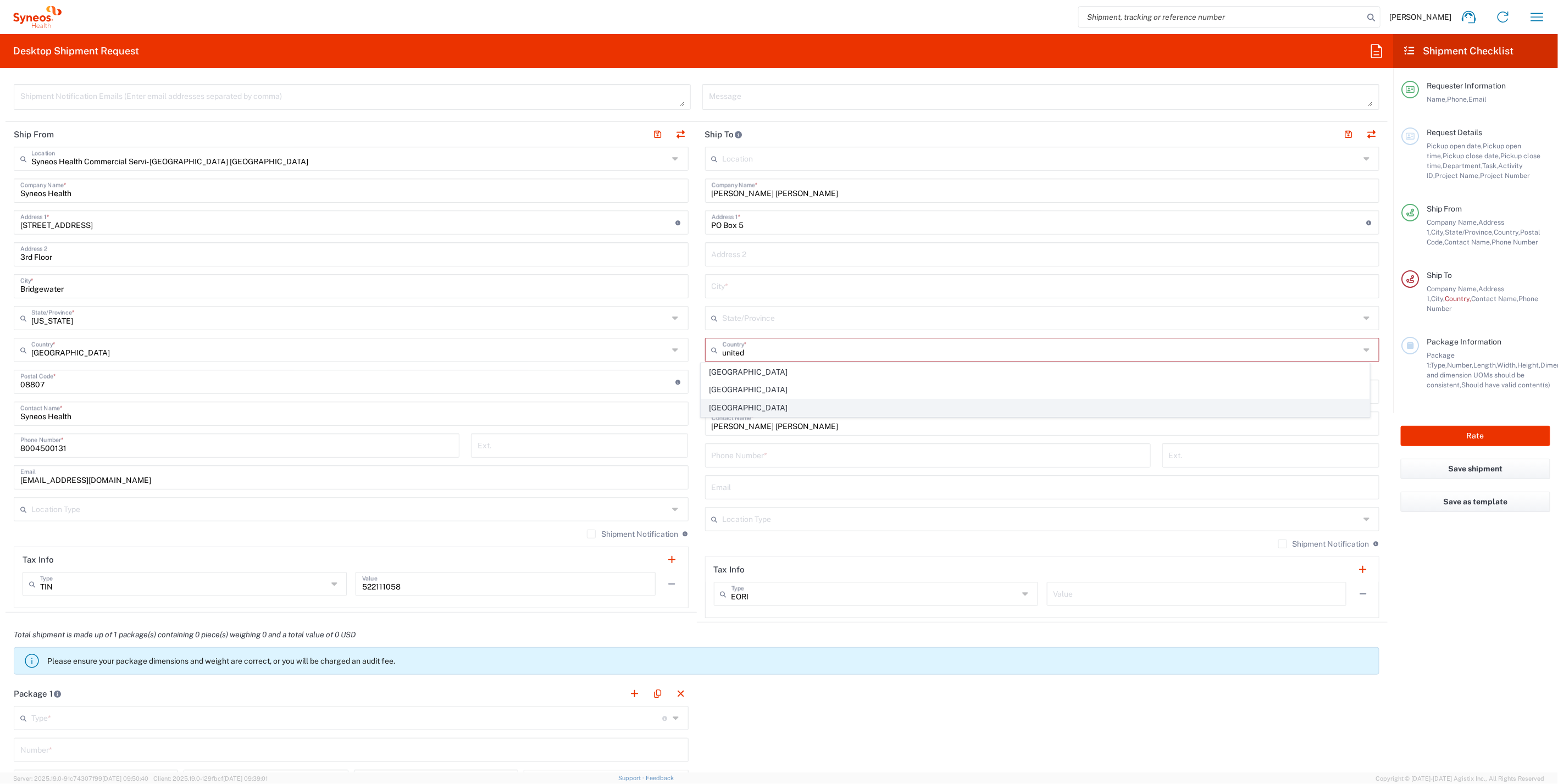
click at [759, 406] on span "[GEOGRAPHIC_DATA]" at bounding box center [1035, 408] width 668 height 17
type input "[GEOGRAPHIC_DATA]"
click at [747, 285] on input "text" at bounding box center [1042, 285] width 661 height 19
paste input "Sligo"
type input "Sligo"
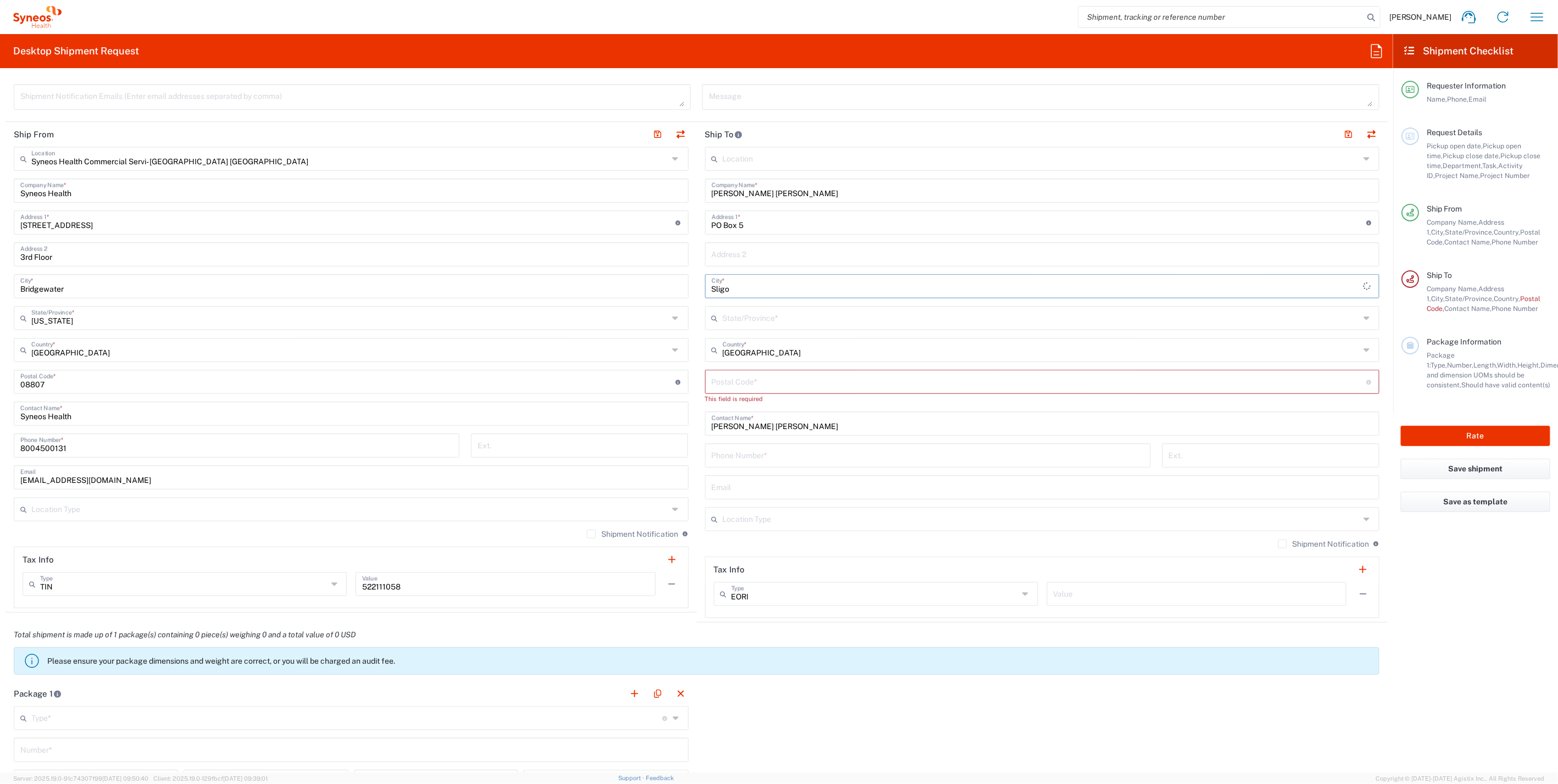
click at [750, 317] on input "text" at bounding box center [1041, 317] width 637 height 19
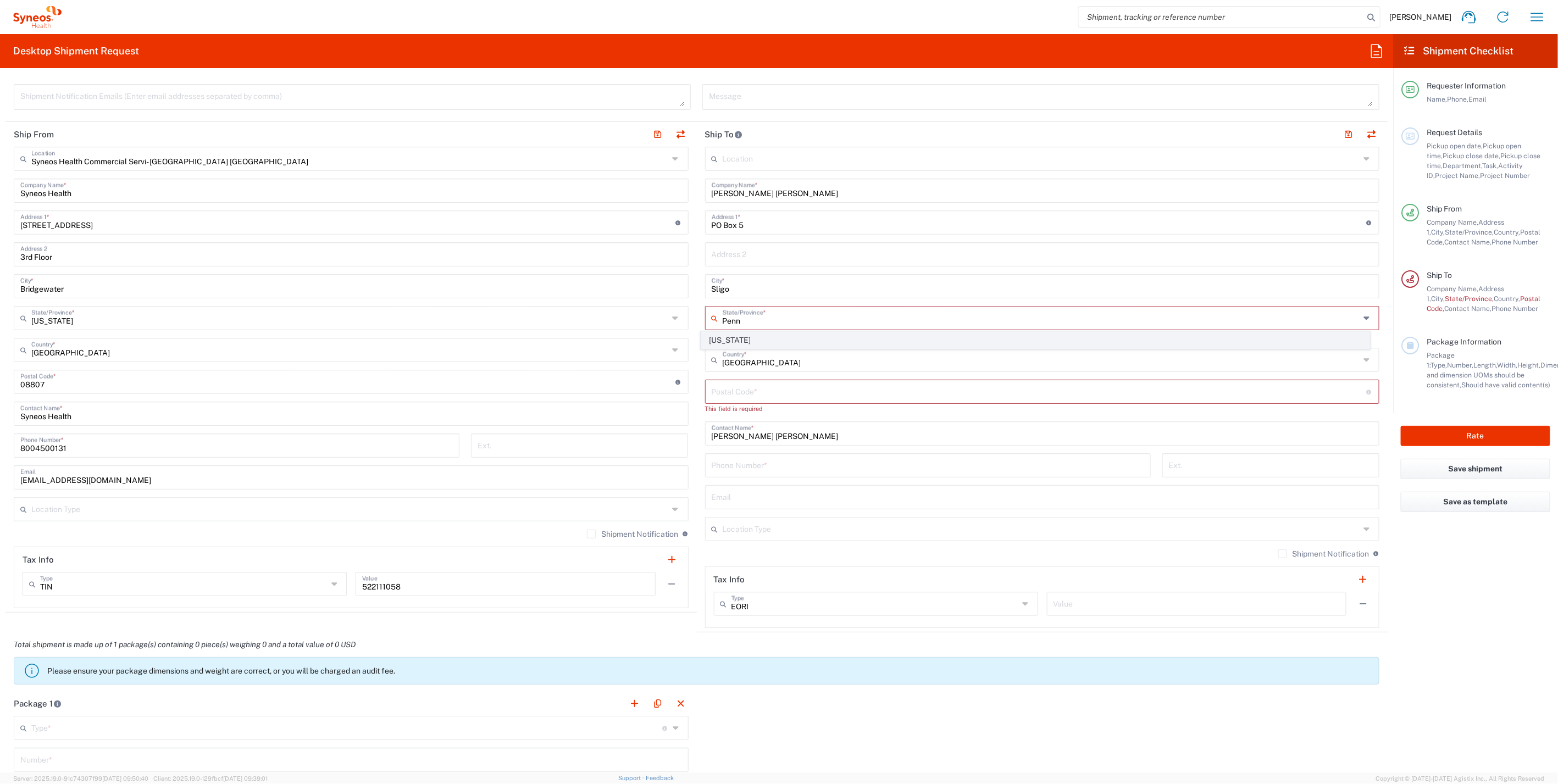
click at [742, 337] on span "[US_STATE]" at bounding box center [1035, 340] width 668 height 17
type input "[US_STATE]"
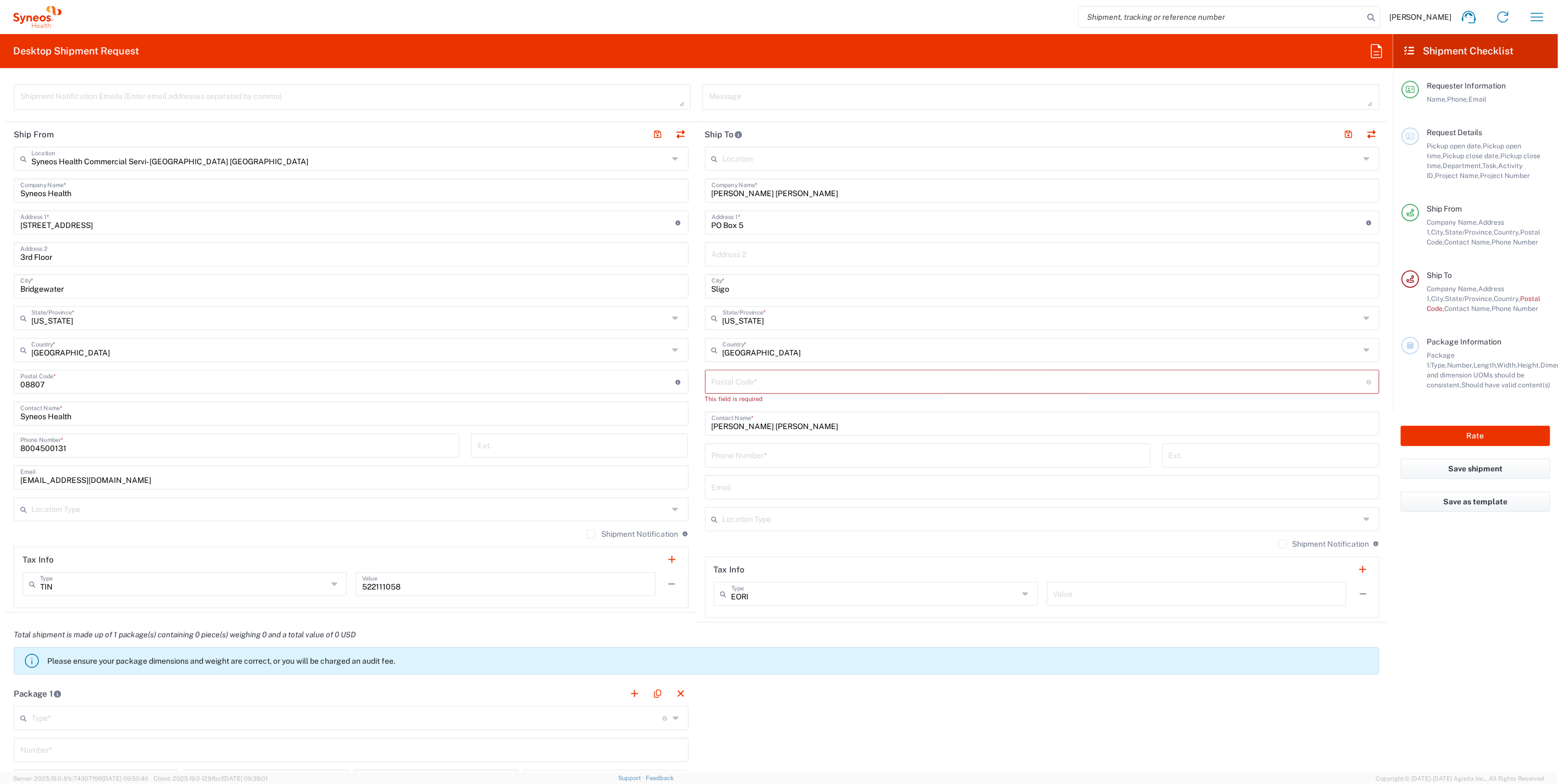
click at [748, 382] on input "undefined" at bounding box center [1039, 381] width 654 height 19
paste input "16255"
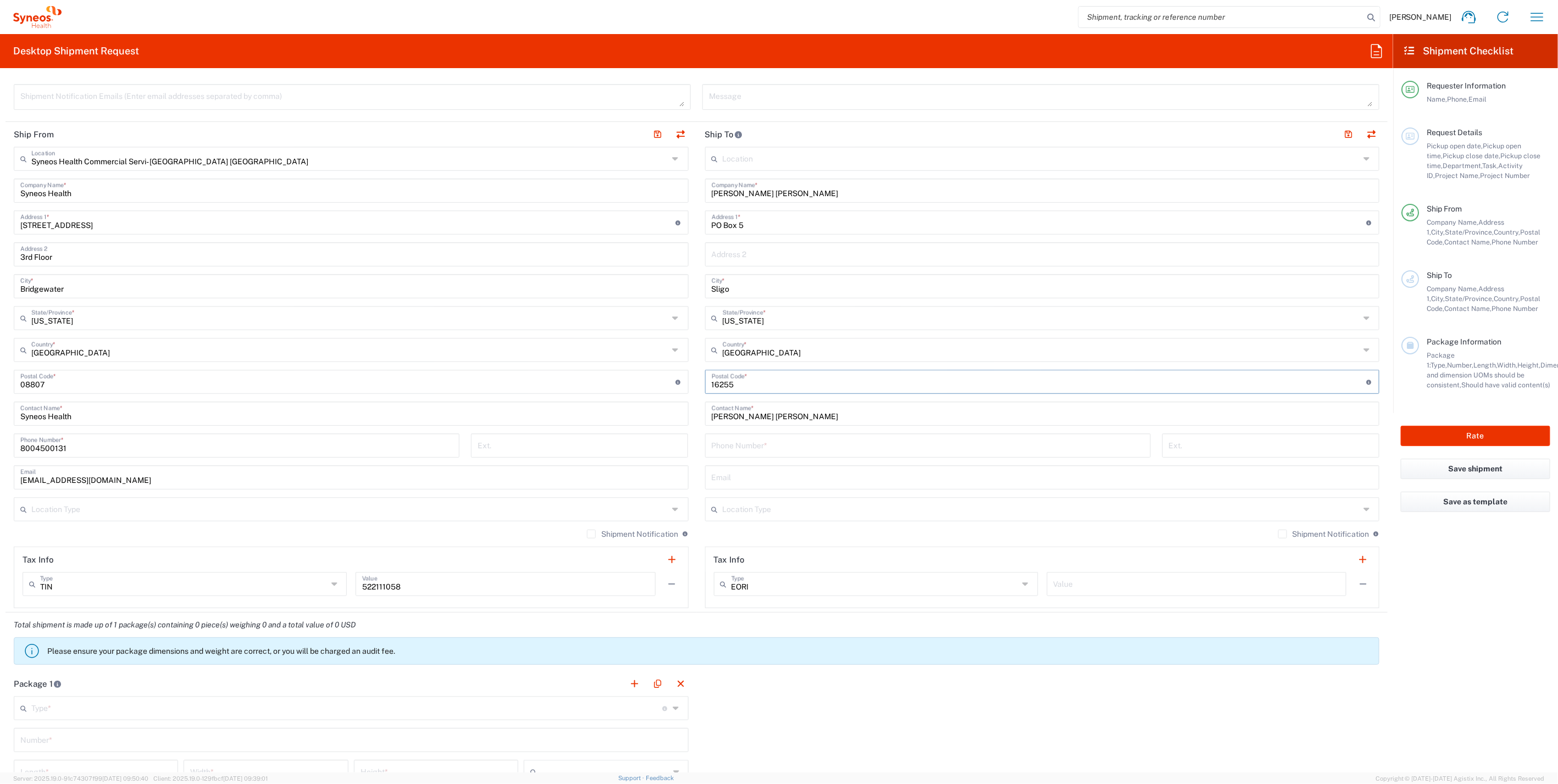
type input "16255"
click at [744, 446] on input "tel" at bounding box center [927, 444] width 432 height 19
paste input "[PHONE_NUMBER]"
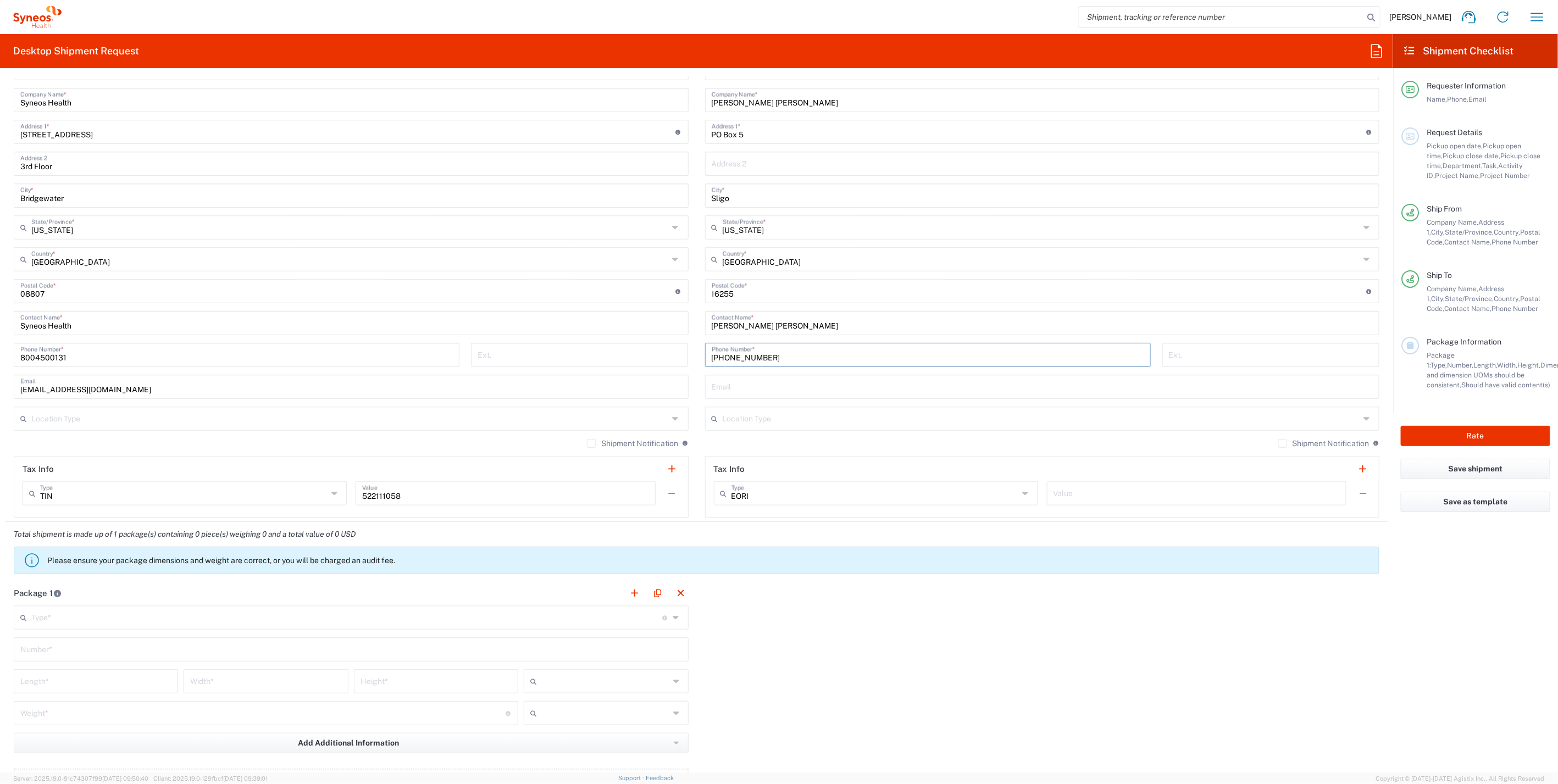
scroll to position [487, 0]
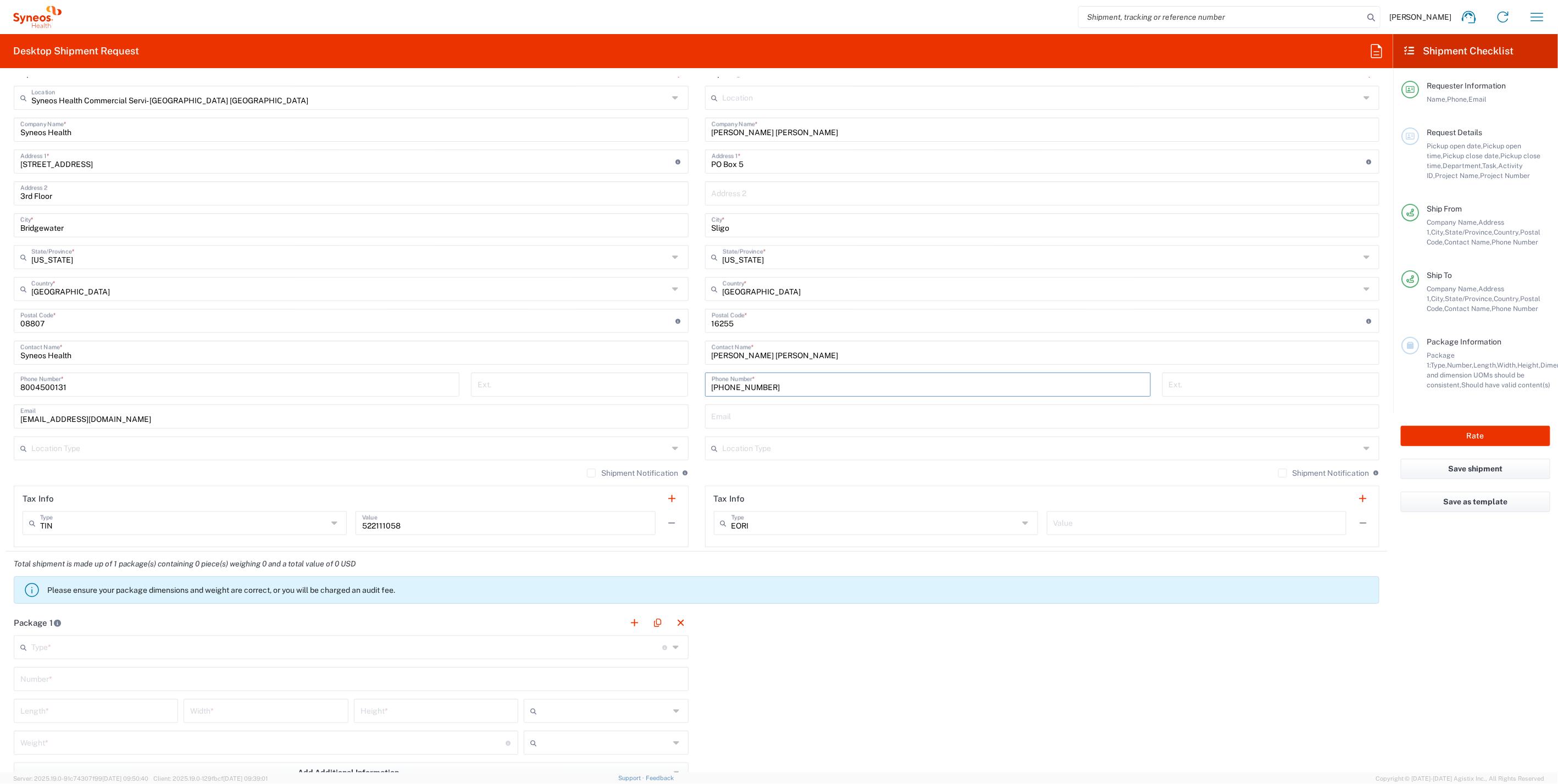
type input "[PHONE_NUMBER]"
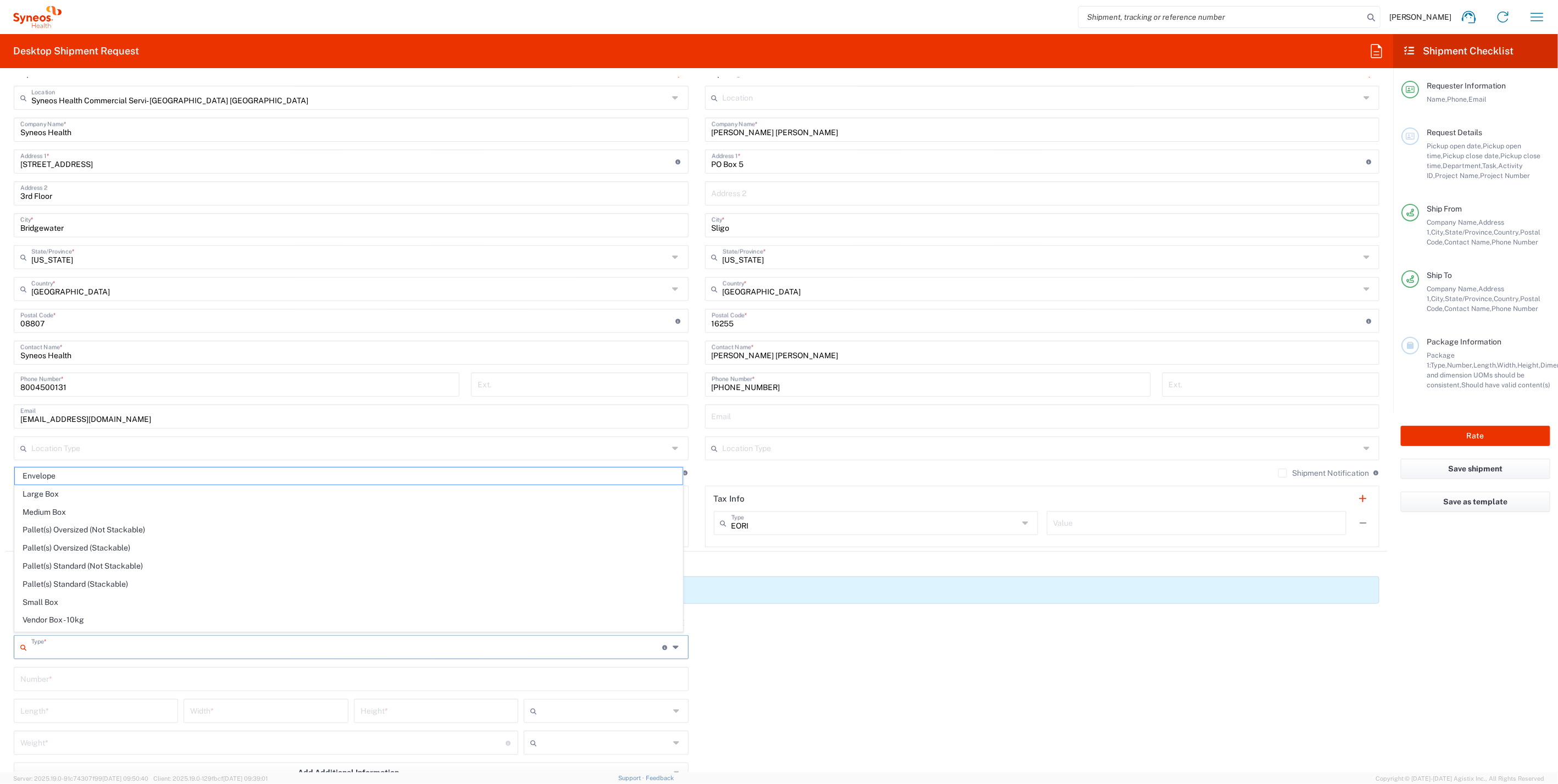
click at [217, 647] on input "text" at bounding box center [347, 646] width 632 height 19
click at [75, 625] on span "Your Packaging" at bounding box center [349, 627] width 668 height 17
type input "Your Packaging"
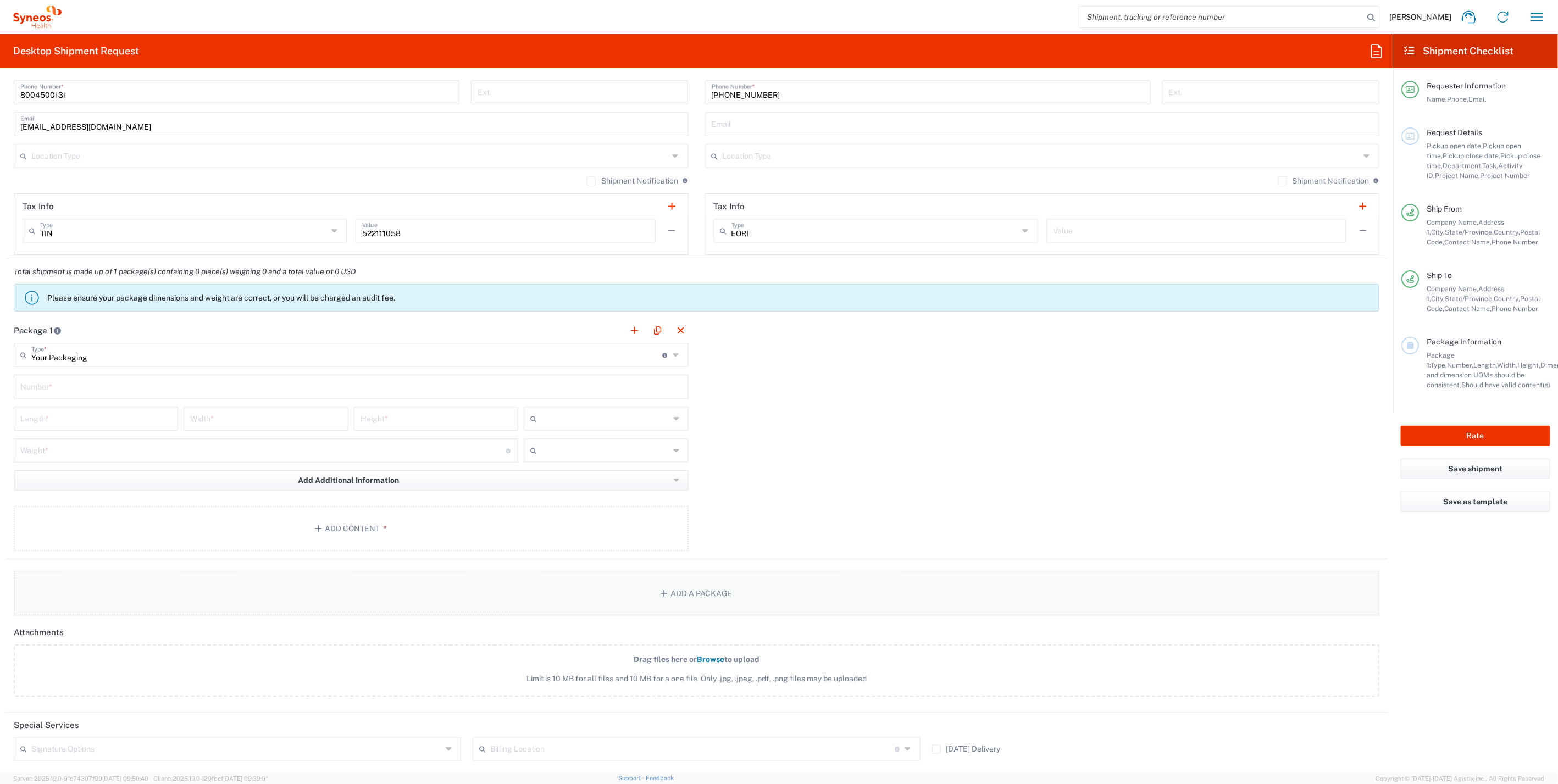
scroll to position [794, 0]
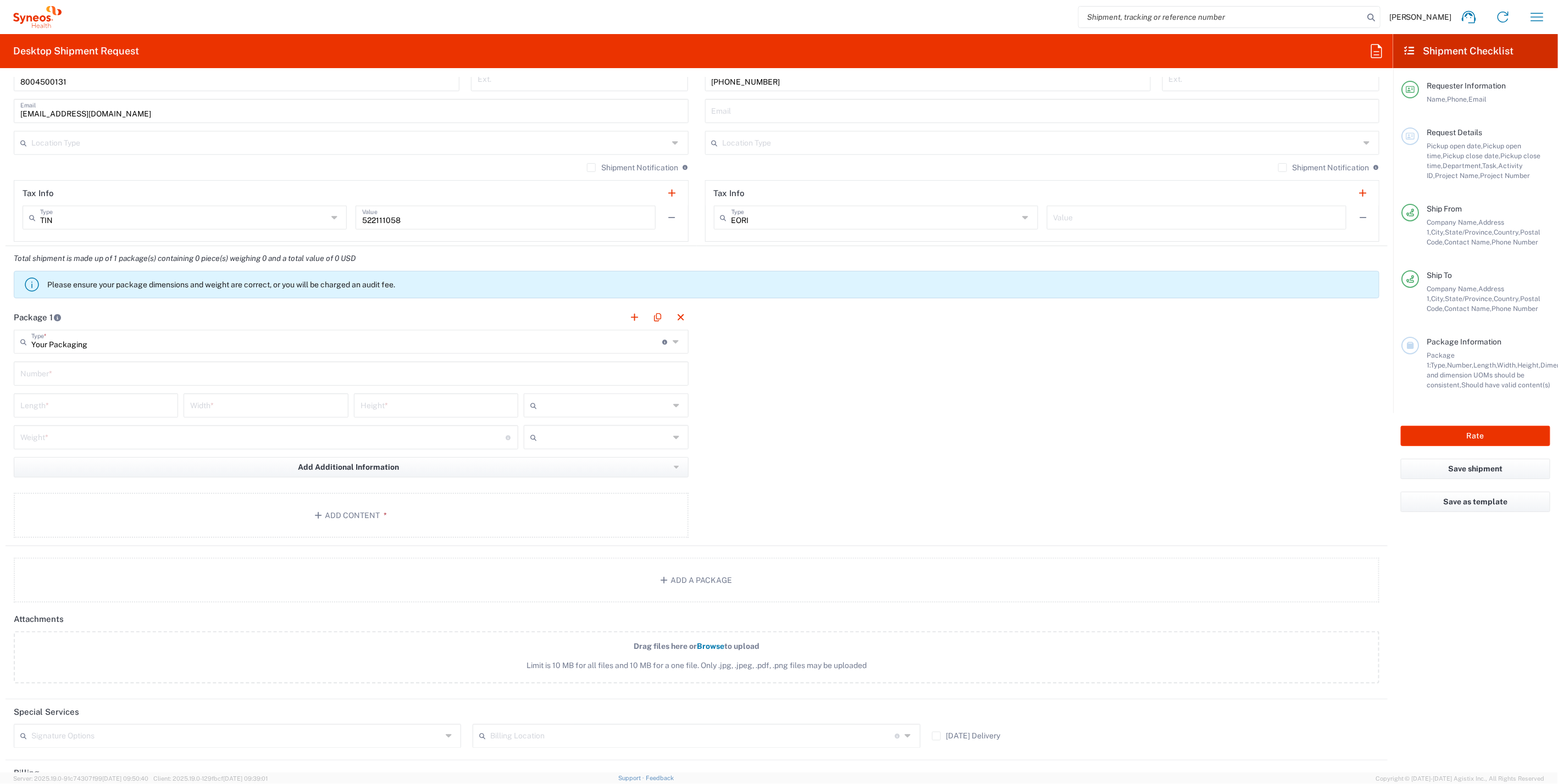
click at [72, 373] on input "text" at bounding box center [350, 373] width 661 height 19
type input "1"
click at [67, 403] on input "number" at bounding box center [95, 404] width 151 height 19
type input "21"
type input "16"
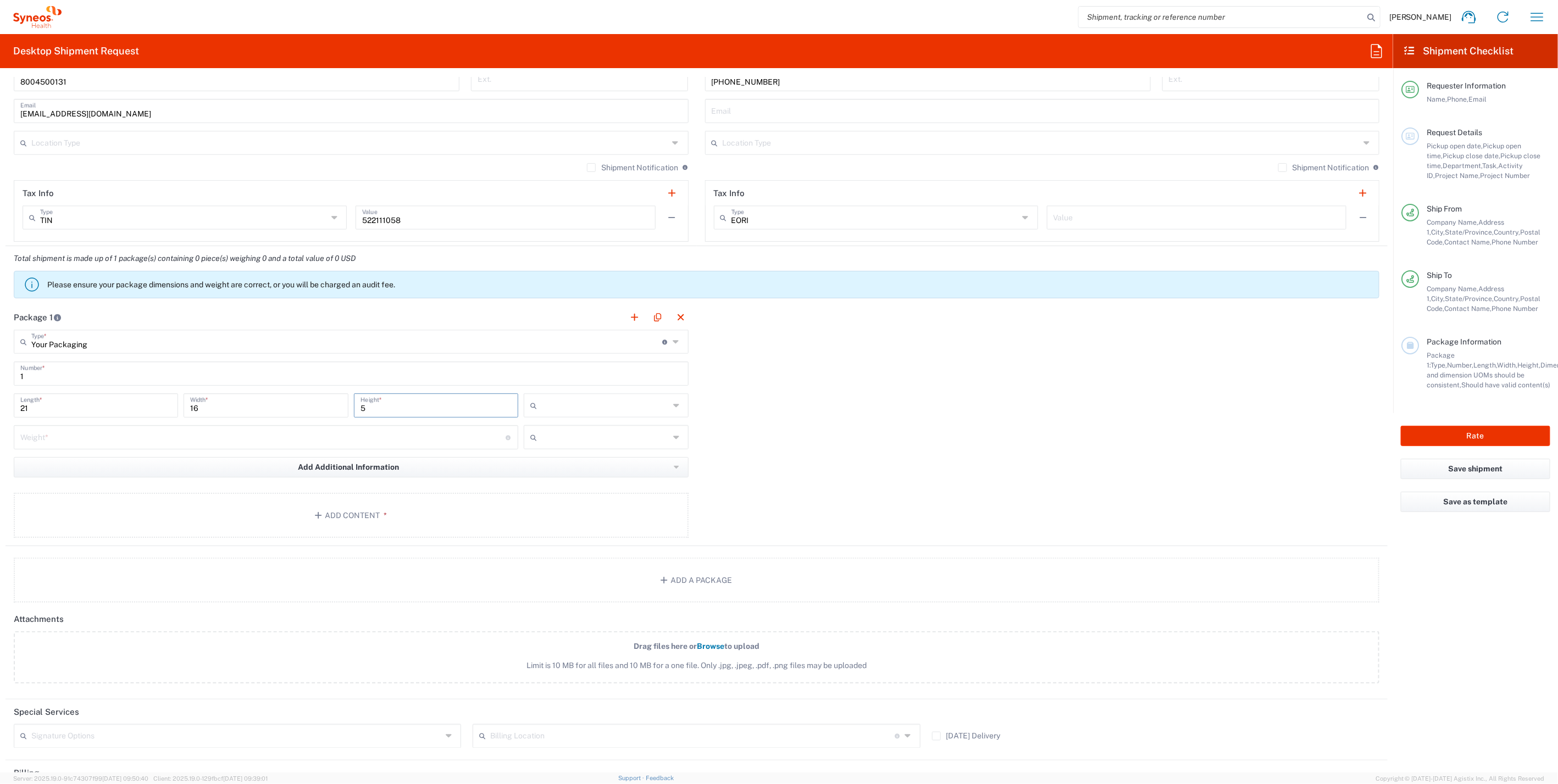
type input "5"
click at [552, 401] on input "text" at bounding box center [605, 405] width 129 height 17
click at [552, 464] on span "in" at bounding box center [602, 463] width 161 height 17
type input "in"
click at [163, 440] on input "number" at bounding box center [262, 436] width 486 height 19
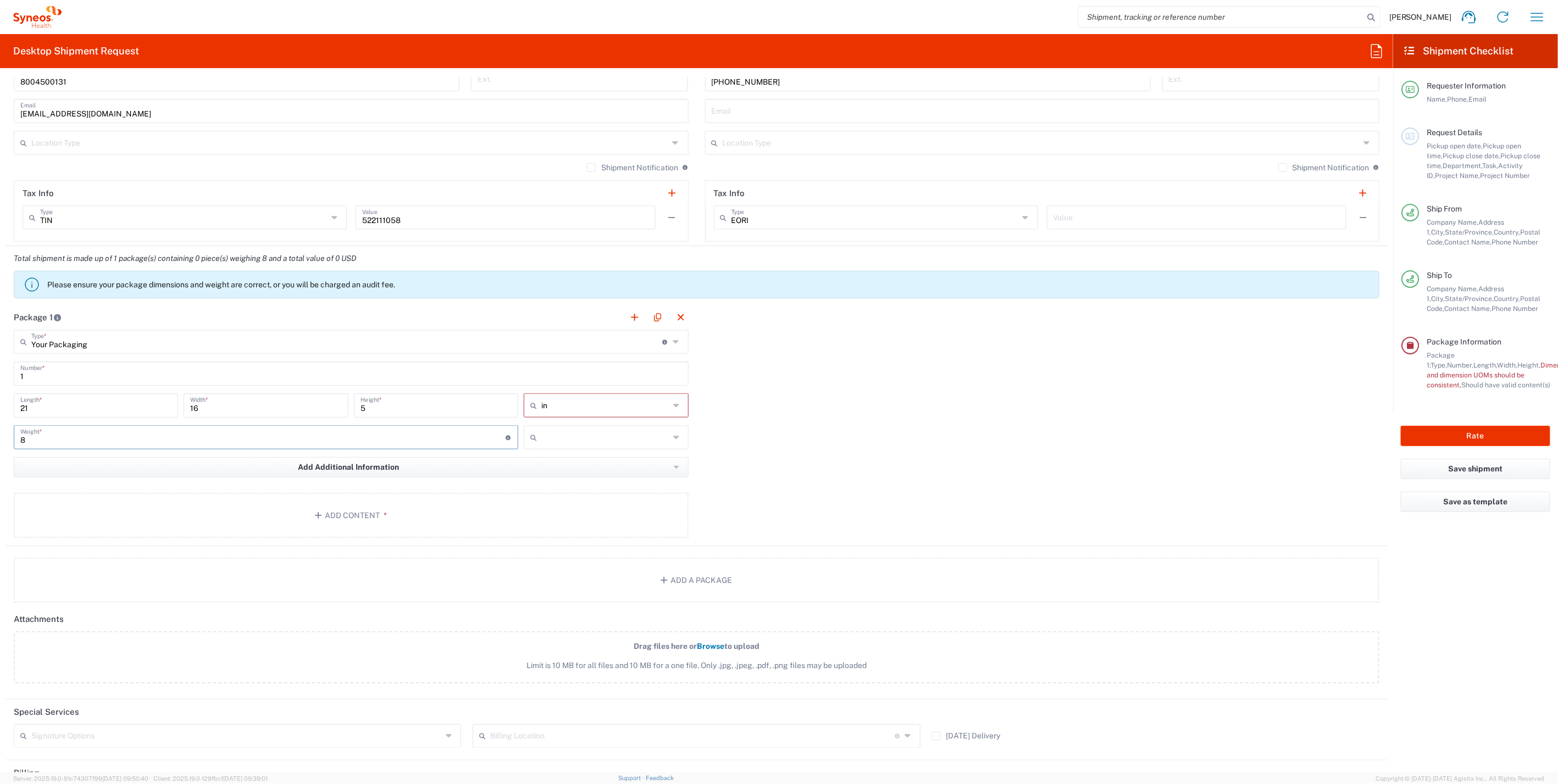
type input "8"
click at [551, 436] on input "text" at bounding box center [605, 437] width 129 height 17
click at [541, 477] on span "lbs" at bounding box center [602, 477] width 161 height 17
type input "lbs"
click at [874, 484] on div "Package 1 Your Packaging Type * Material used to package goods Envelope Large B…" at bounding box center [696, 425] width 1381 height 241
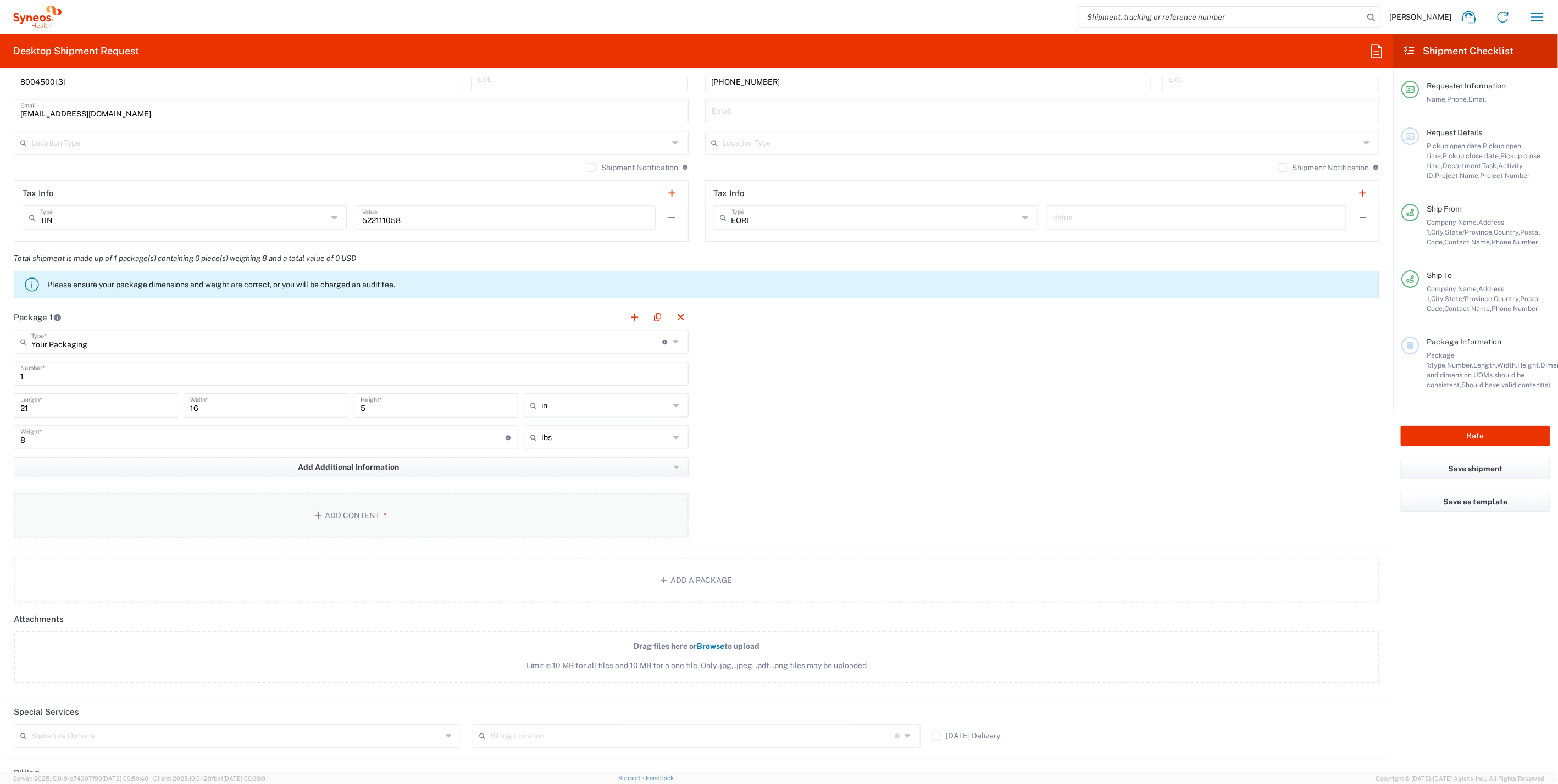
click at [370, 512] on button "Add Content *" at bounding box center [350, 515] width 675 height 45
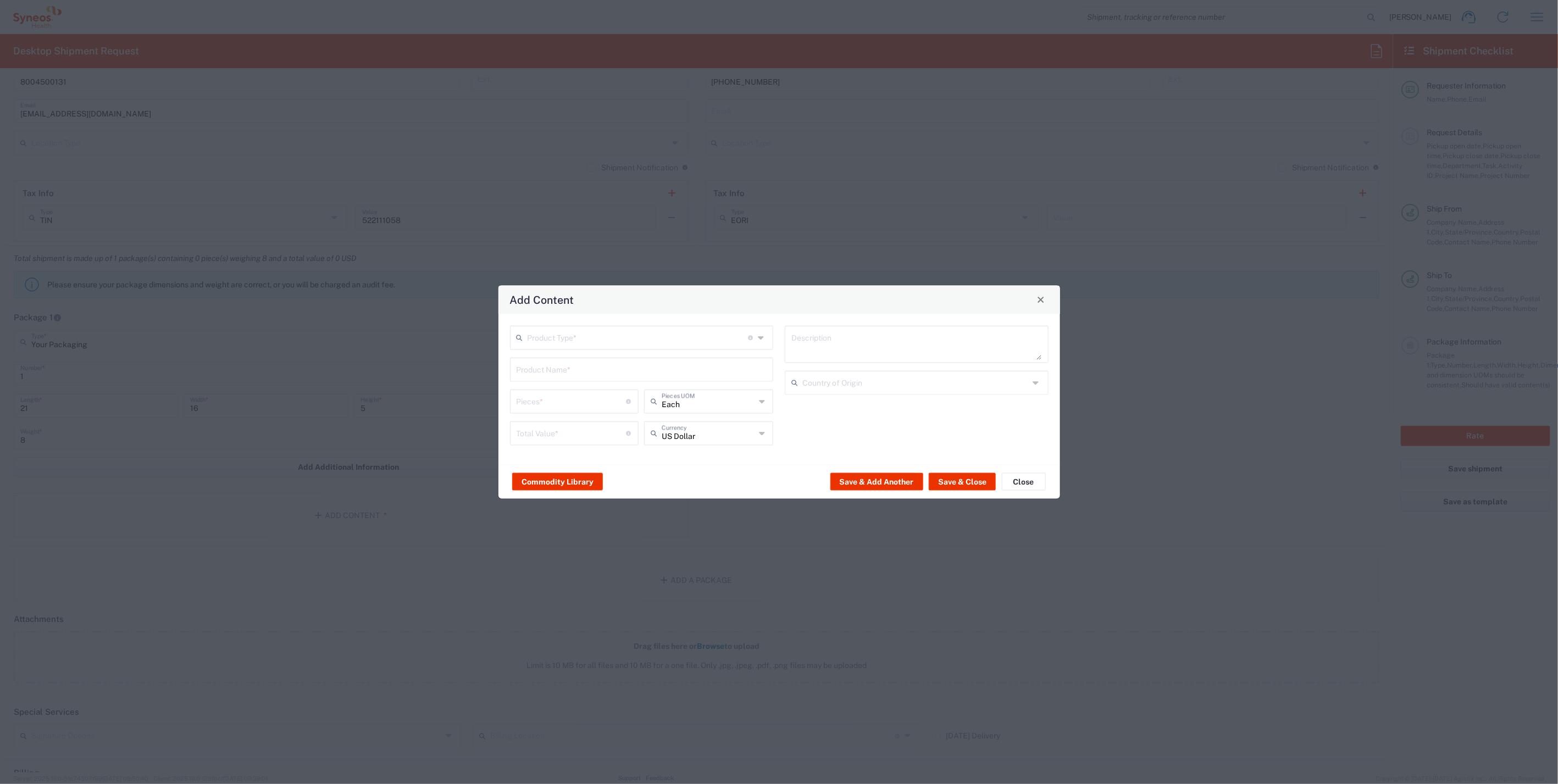
click at [635, 340] on input "text" at bounding box center [638, 337] width 221 height 19
click at [592, 378] on span "General Commodity" at bounding box center [642, 380] width 261 height 17
type input "General Commodity"
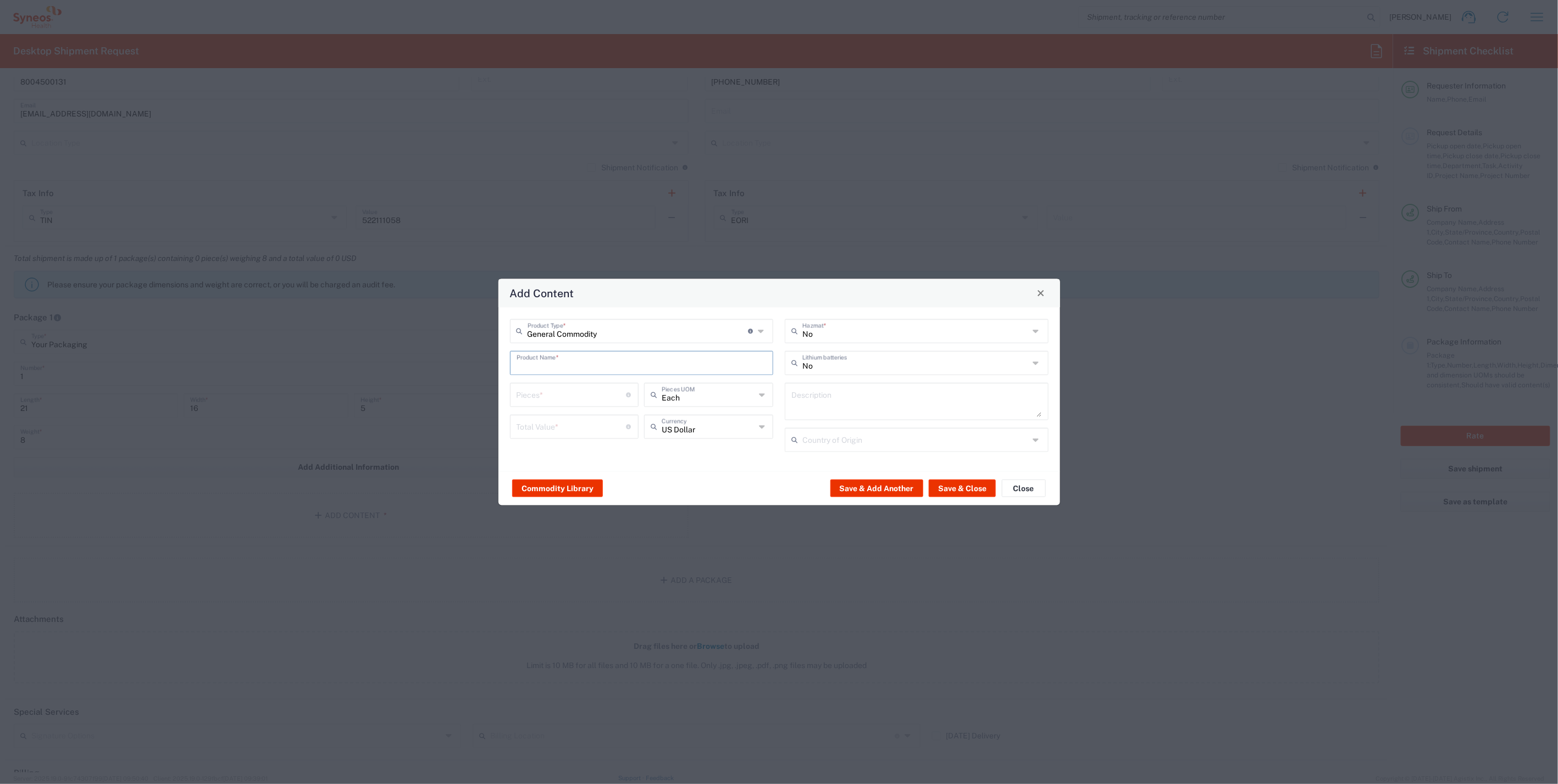
click at [578, 362] on input "text" at bounding box center [641, 361] width 251 height 19
click at [591, 425] on div "ThinkPad T14 Gen 2 Laptop - 16 GB RAM" at bounding box center [642, 426] width 261 height 19
type input "ThinkPad T14 Gen 2 Laptop - 16 GB RAM"
type input "1"
type textarea "Intel Core i7-1156G7 vProÂ® Processor - 14"- 16 GB RAM - 512 GB SSD"
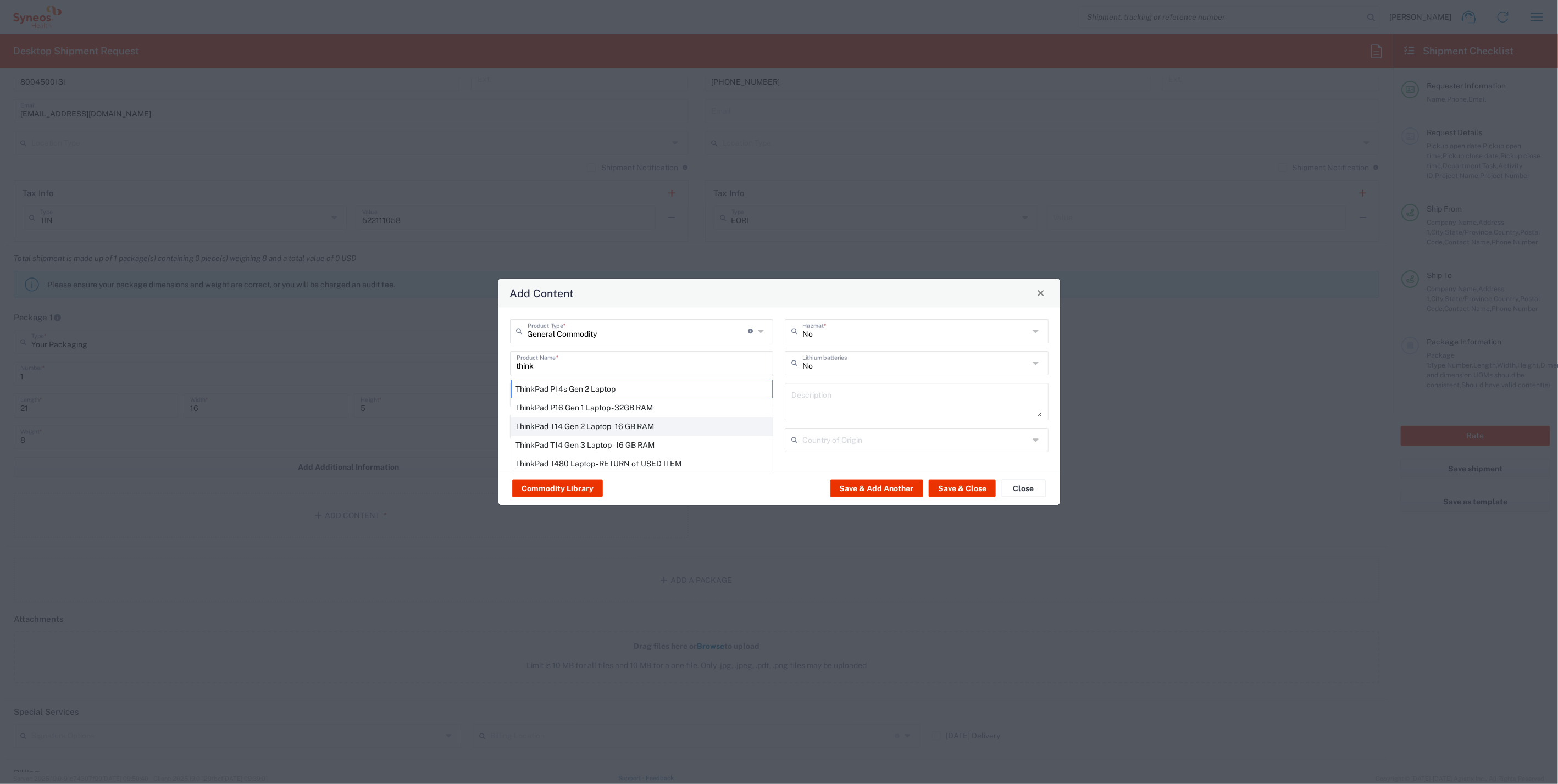
type input "[GEOGRAPHIC_DATA]"
type input "Yes"
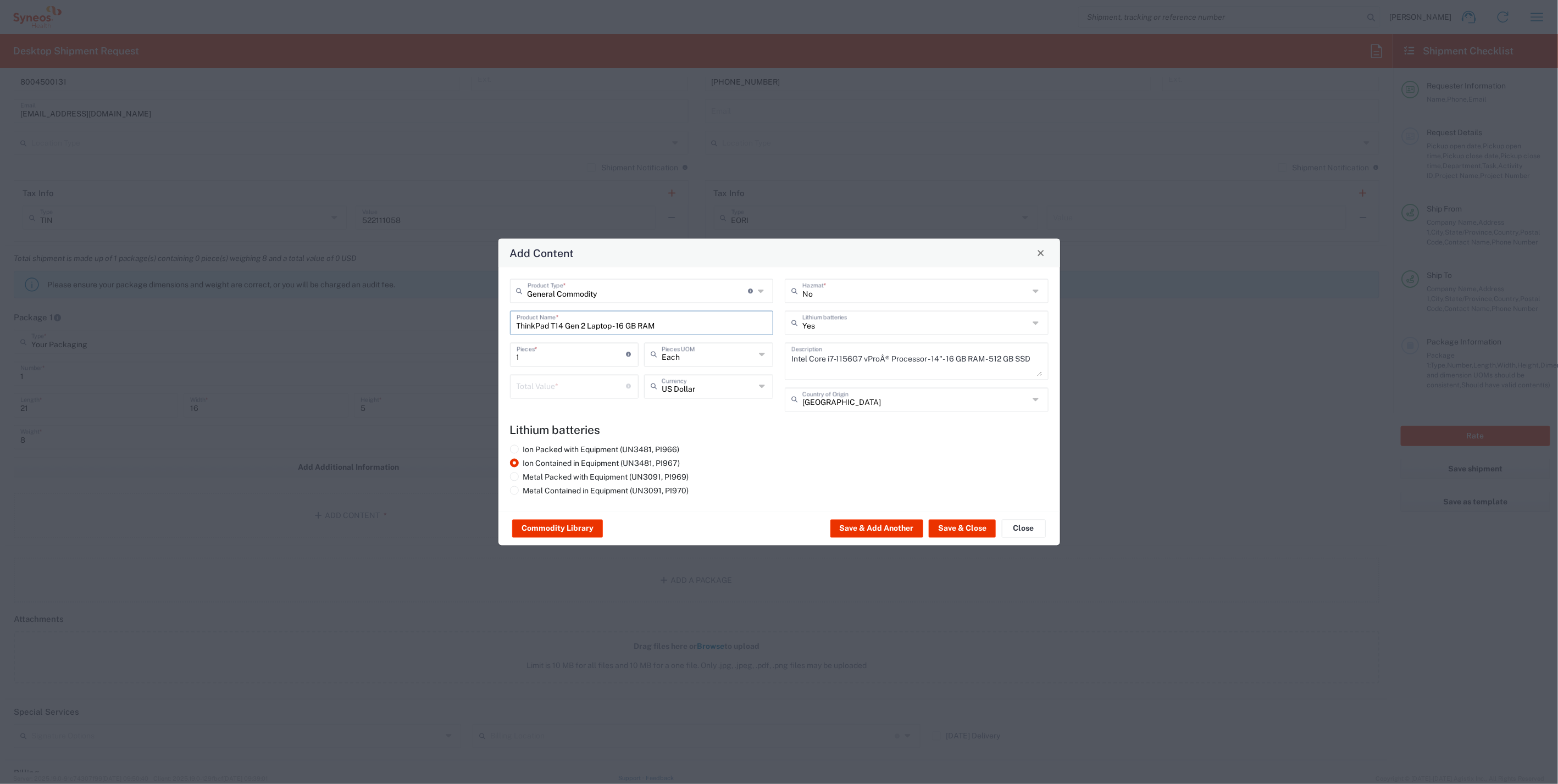
click at [533, 392] on input "number" at bounding box center [571, 385] width 110 height 19
type input "1000"
click at [954, 533] on button "Save & Close" at bounding box center [962, 528] width 67 height 17
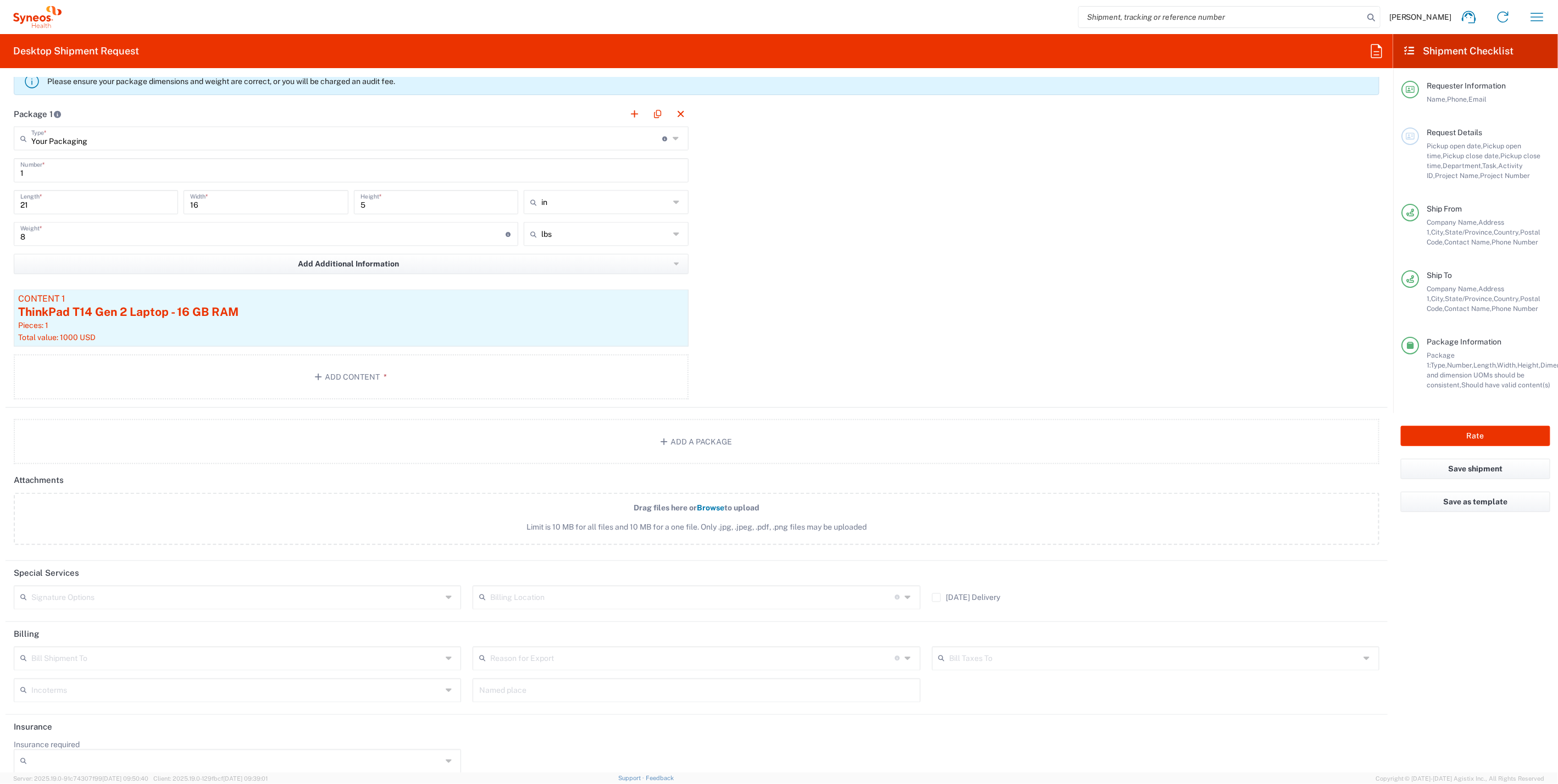
scroll to position [1004, 0]
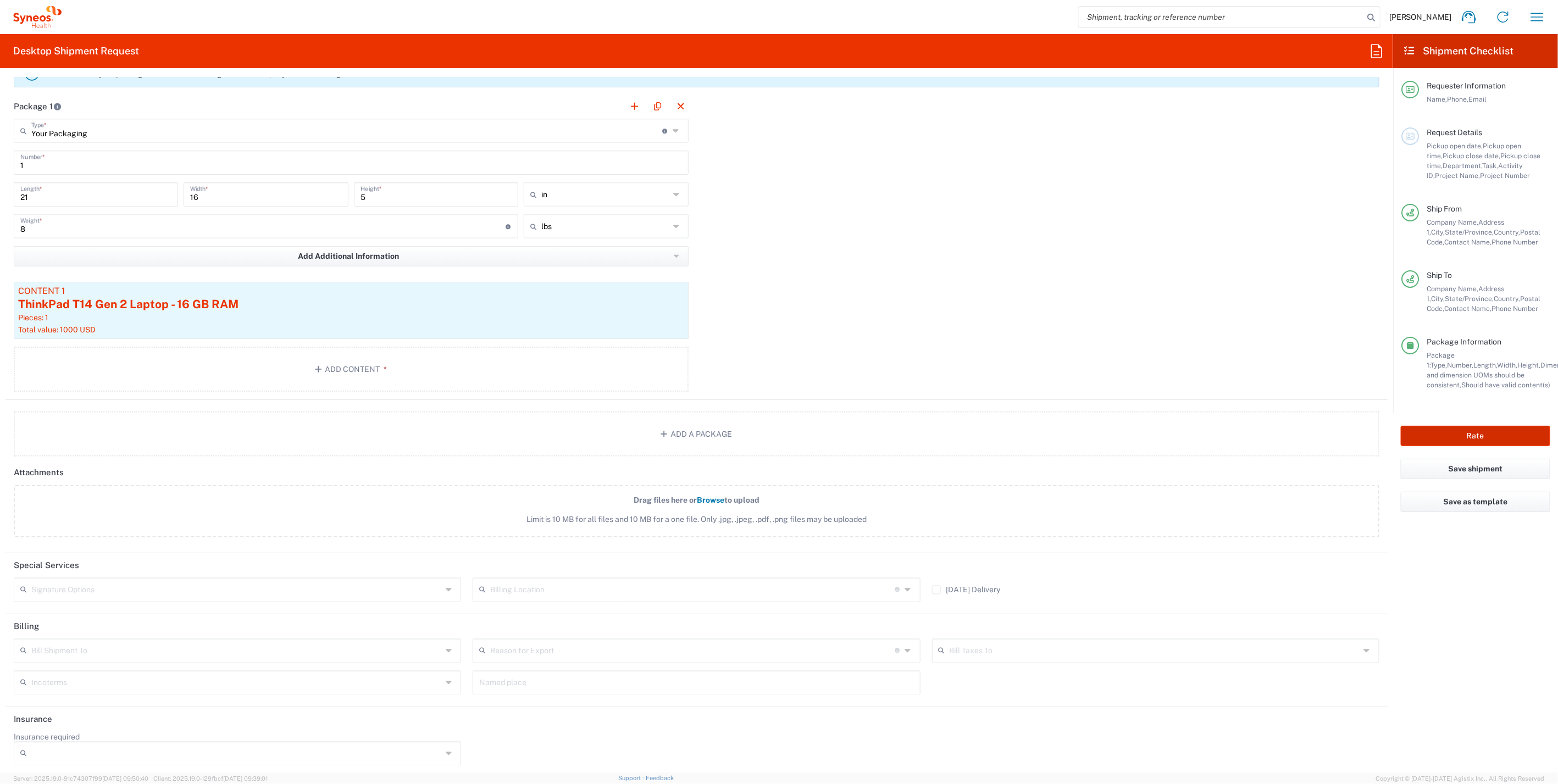
click at [1445, 434] on button "Rate" at bounding box center [1475, 435] width 150 height 20
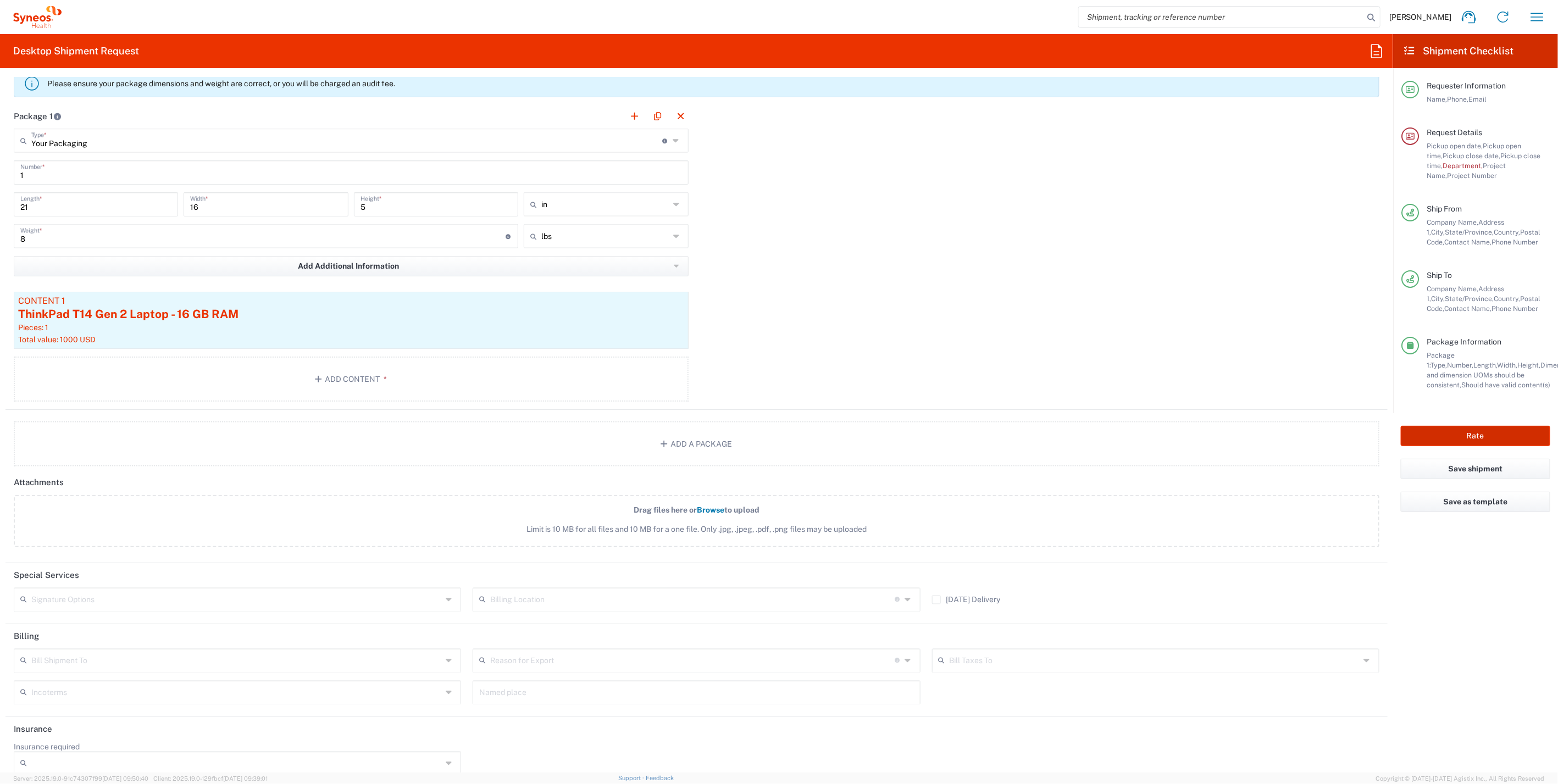
scroll to position [1014, 0]
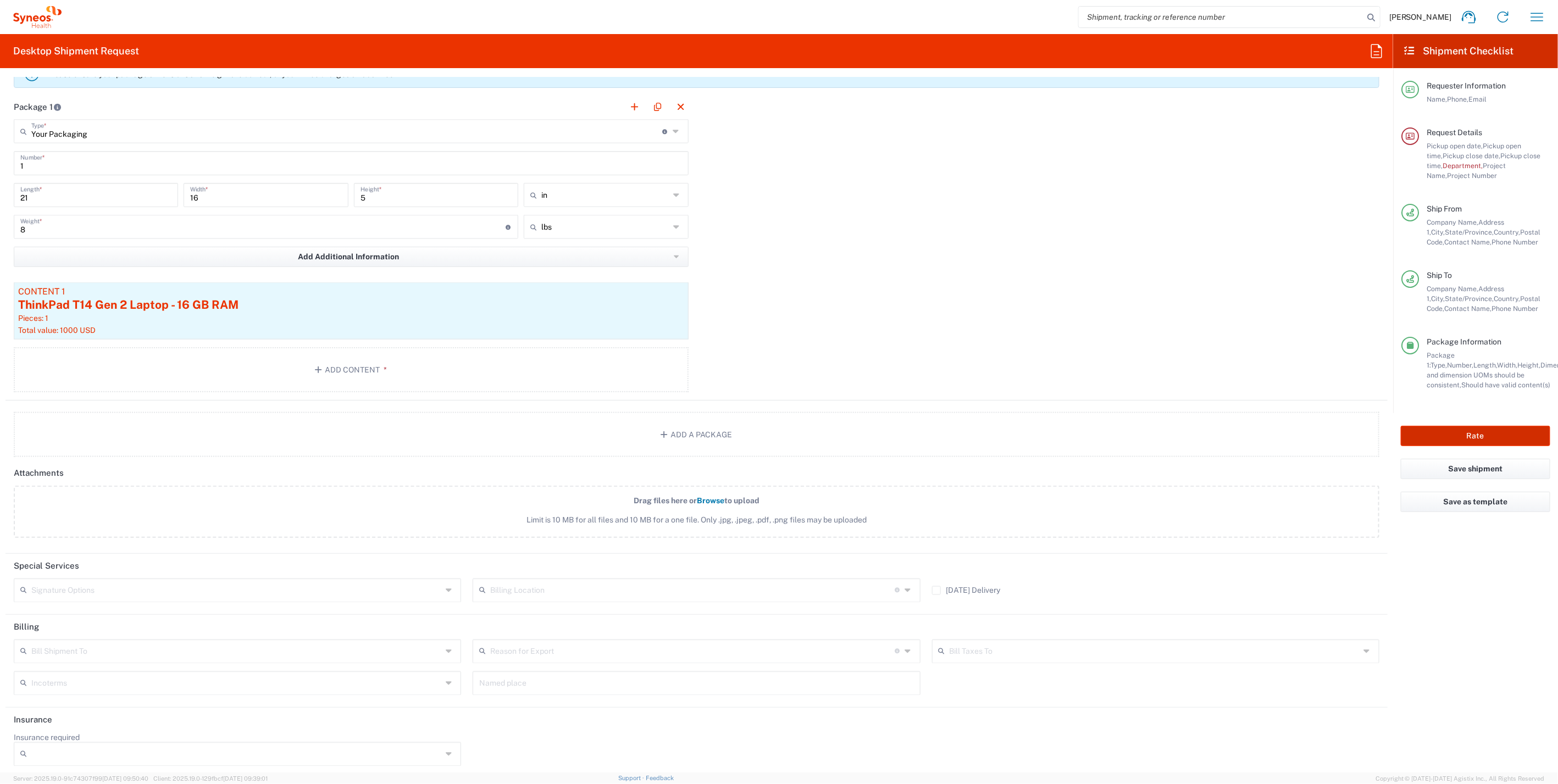
type input "7452"
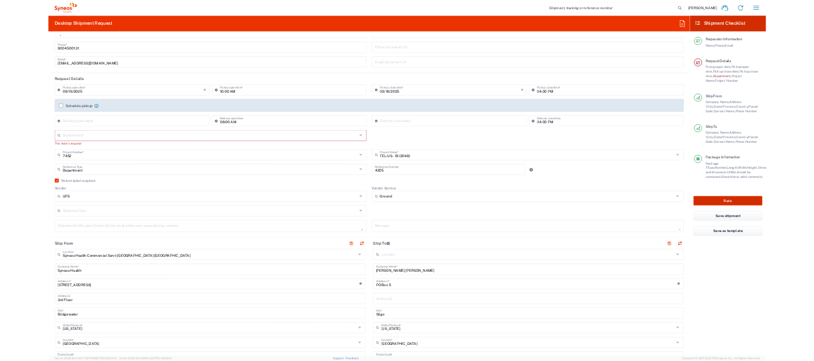
scroll to position [39, 0]
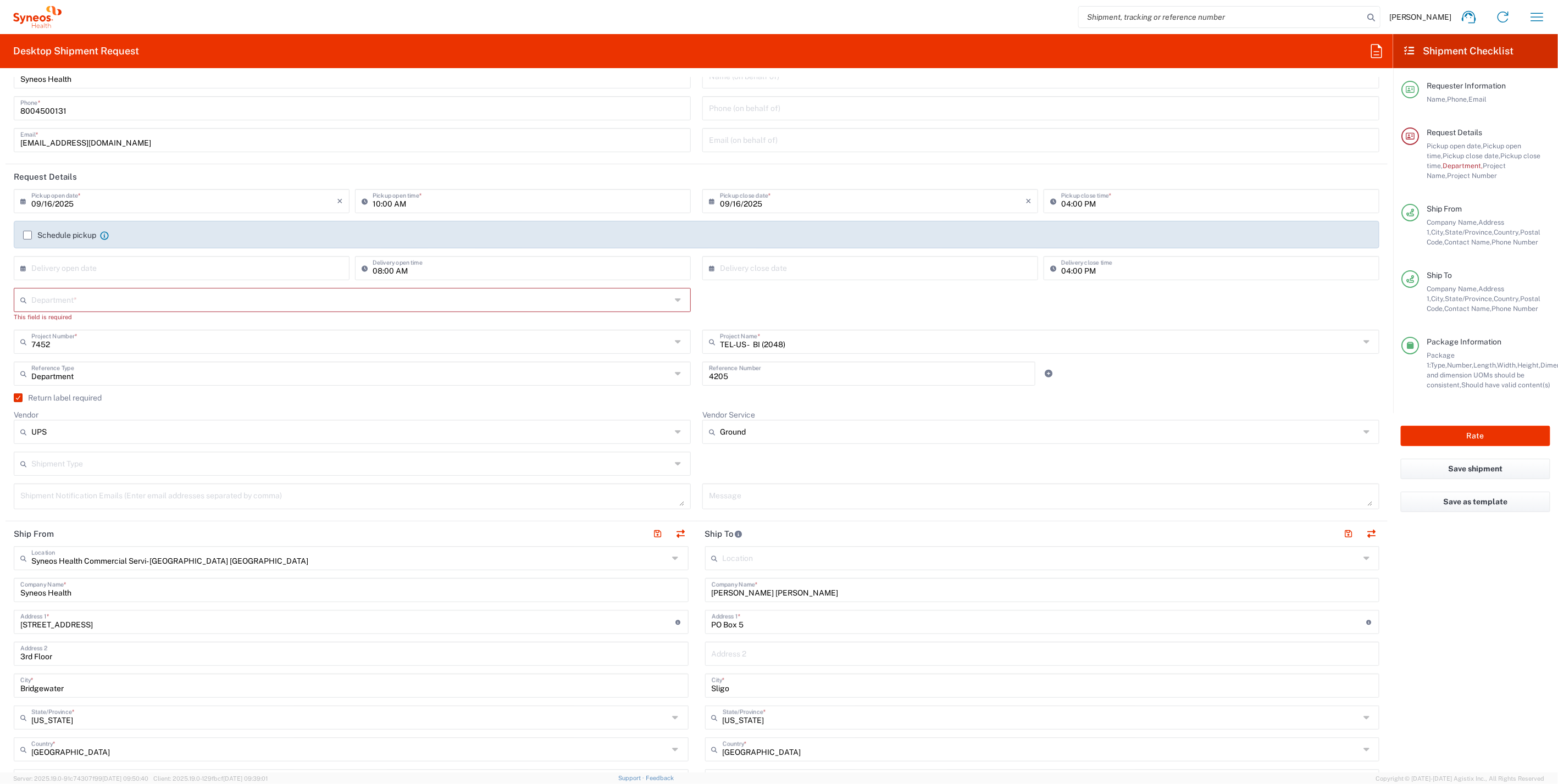
click at [258, 303] on input "text" at bounding box center [351, 299] width 639 height 19
type input "4"
click at [45, 304] on input "4052" at bounding box center [351, 299] width 639 height 19
type input "4205"
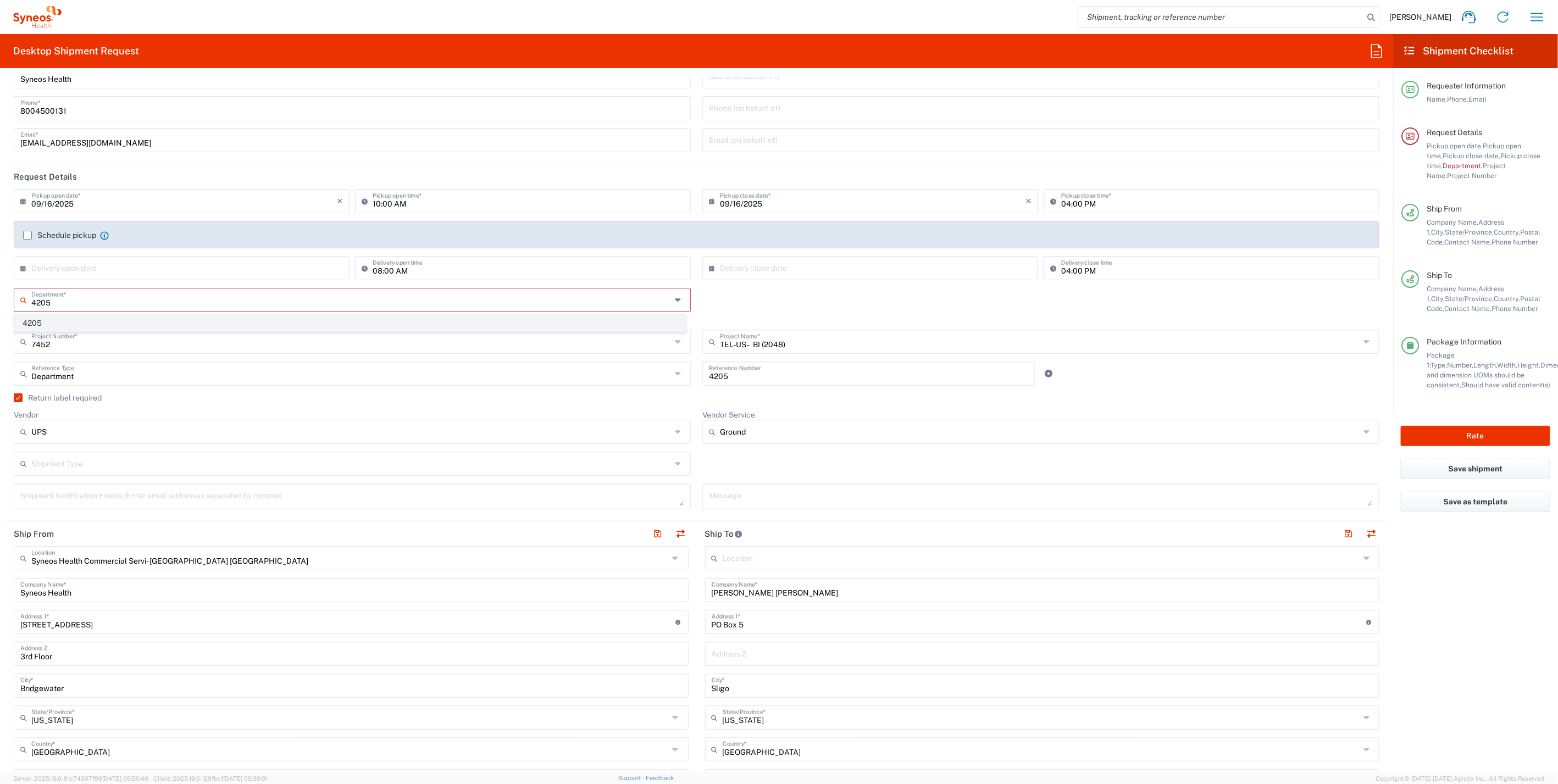
click at [39, 323] on span "4205" at bounding box center [350, 323] width 671 height 17
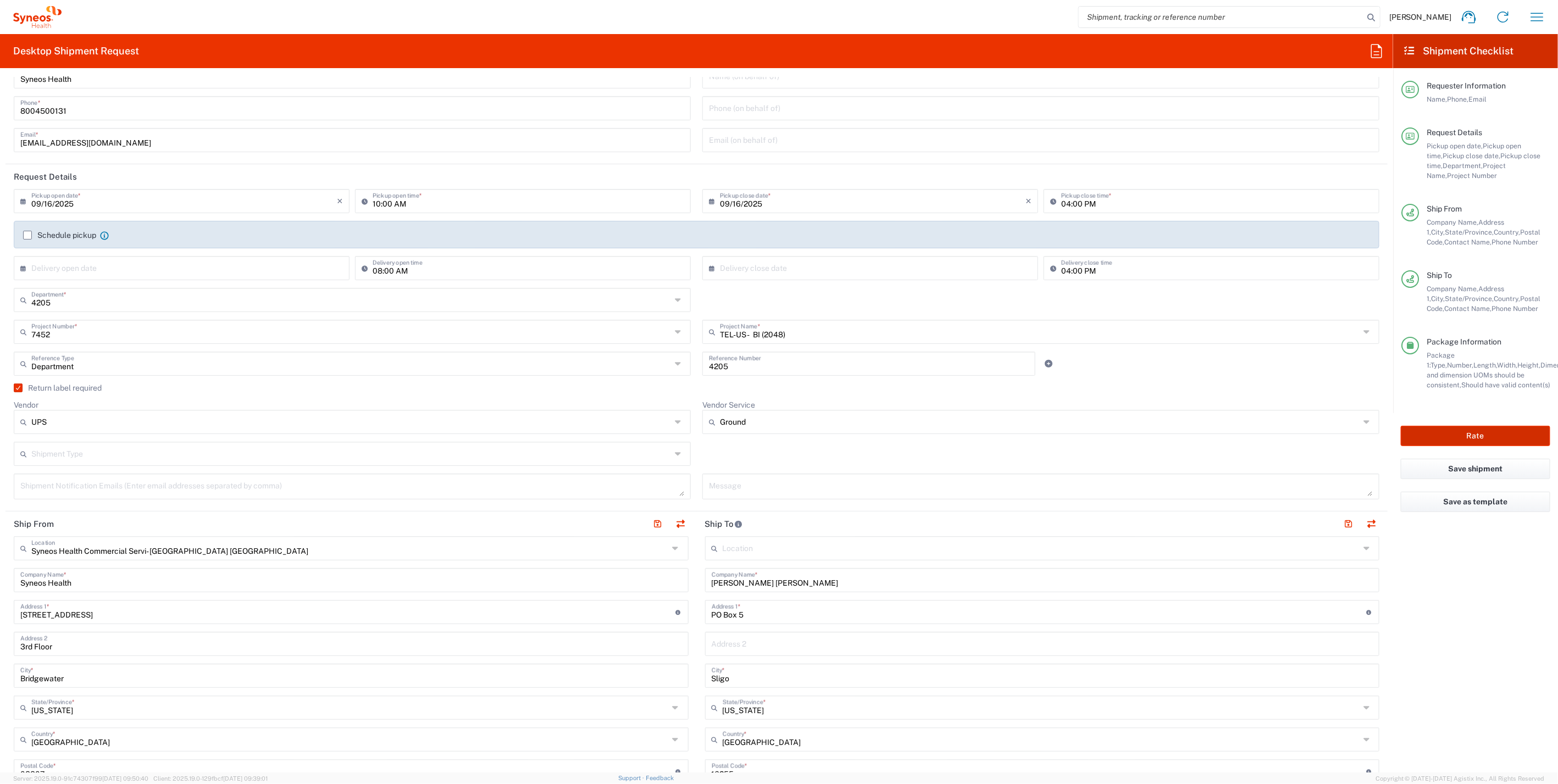
click at [1494, 436] on button "Rate" at bounding box center [1475, 435] width 150 height 20
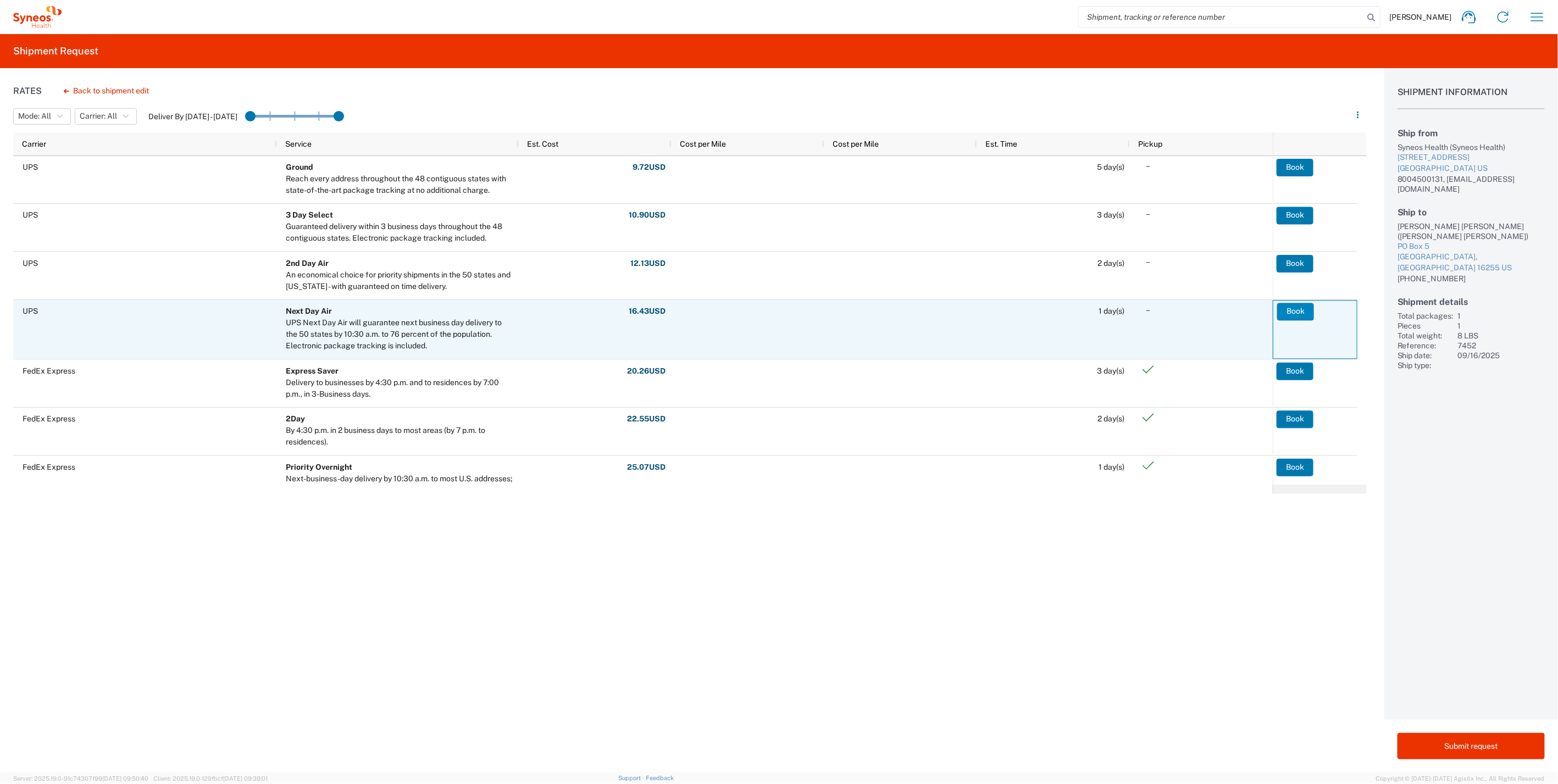
click at [1292, 307] on button "Book" at bounding box center [1295, 311] width 37 height 17
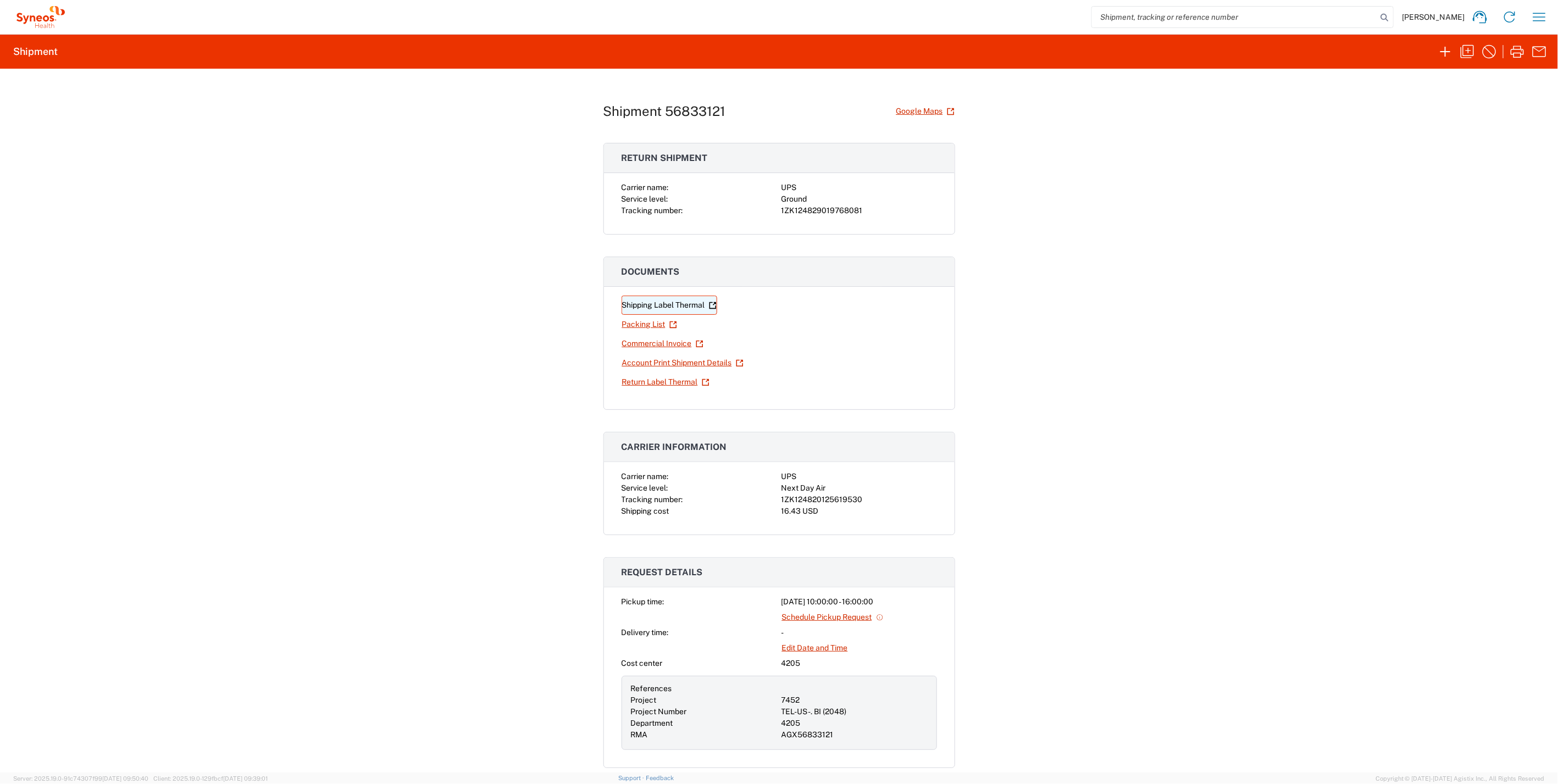
click at [668, 302] on link "Shipping Label Thermal" at bounding box center [669, 305] width 95 height 19
click at [654, 382] on link "Return Label Thermal" at bounding box center [665, 382] width 89 height 19
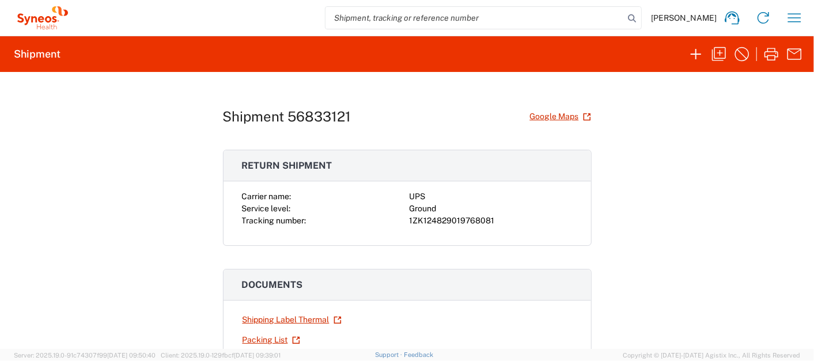
click at [780, 194] on div "Shipment 56833121 Google Maps Return shipment Carrier name: UPS Service level: …" at bounding box center [407, 210] width 814 height 277
